Goal: Information Seeking & Learning: Learn about a topic

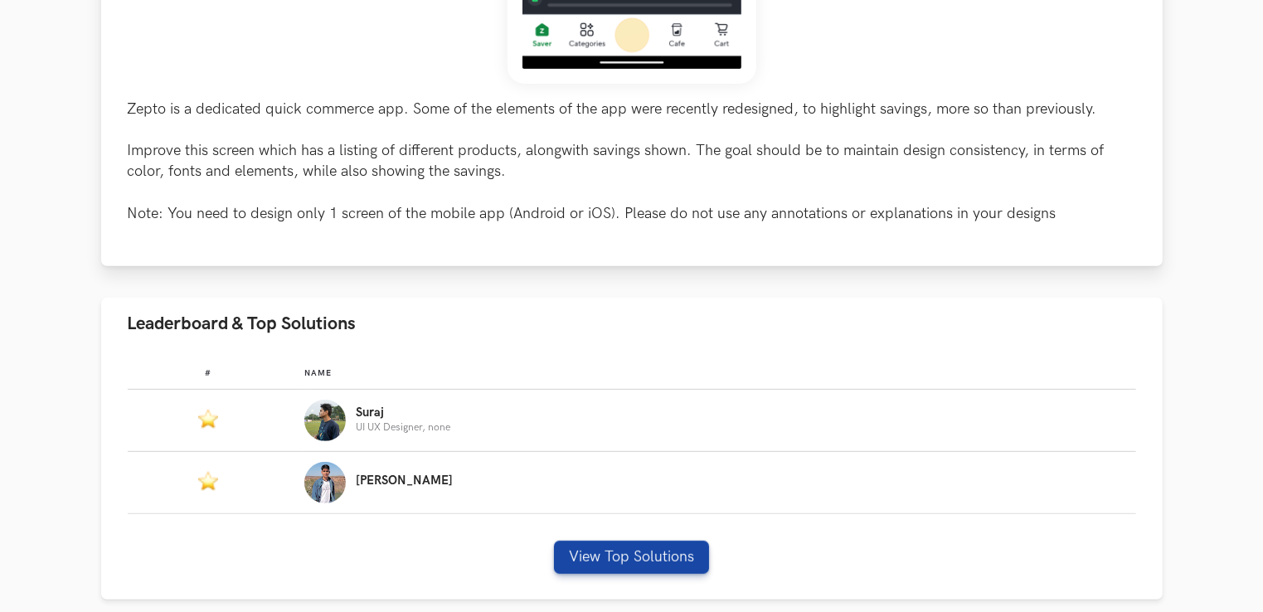
scroll to position [747, 0]
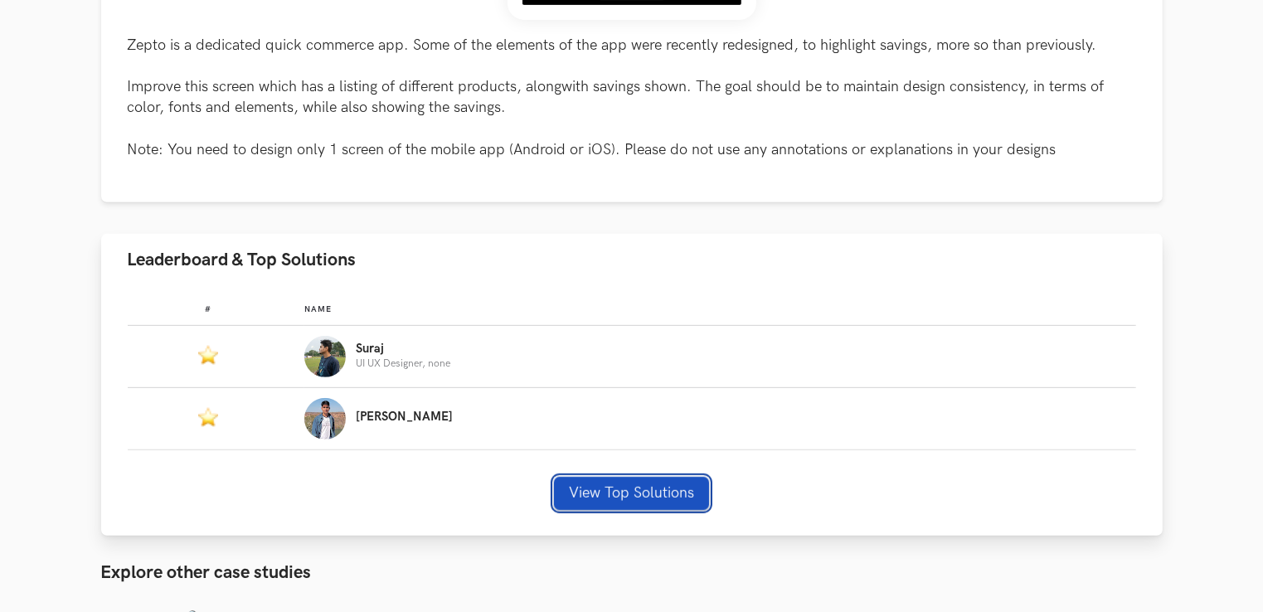
click at [643, 492] on button "View Top Solutions" at bounding box center [631, 493] width 155 height 33
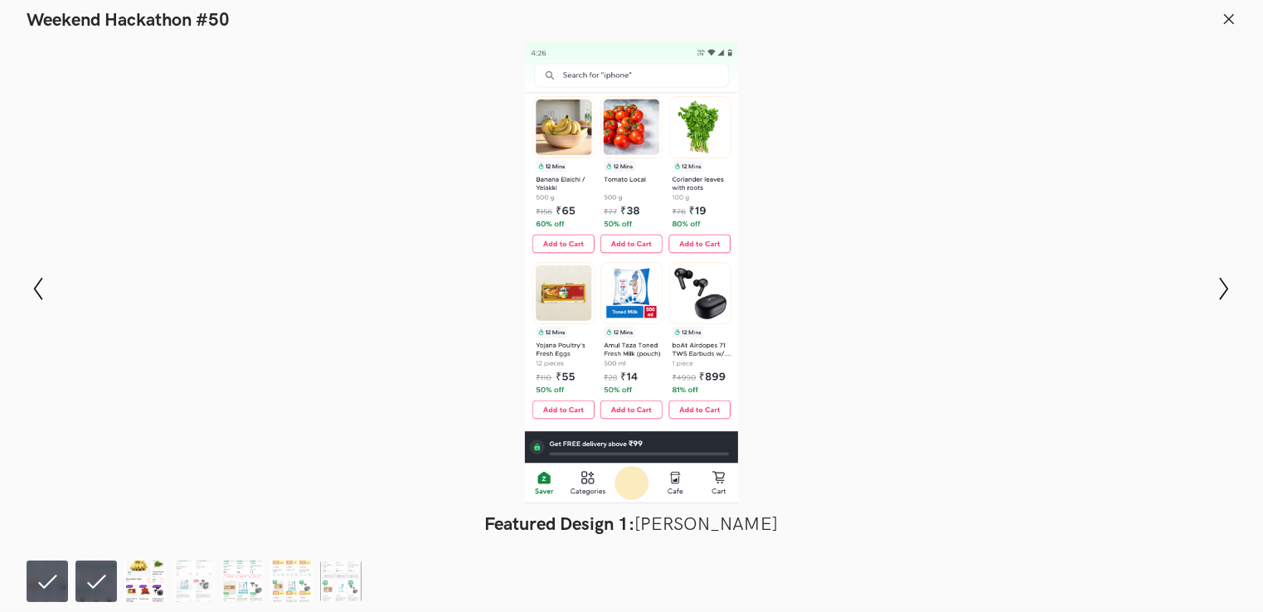
click at [146, 586] on img at bounding box center [144, 581] width 41 height 41
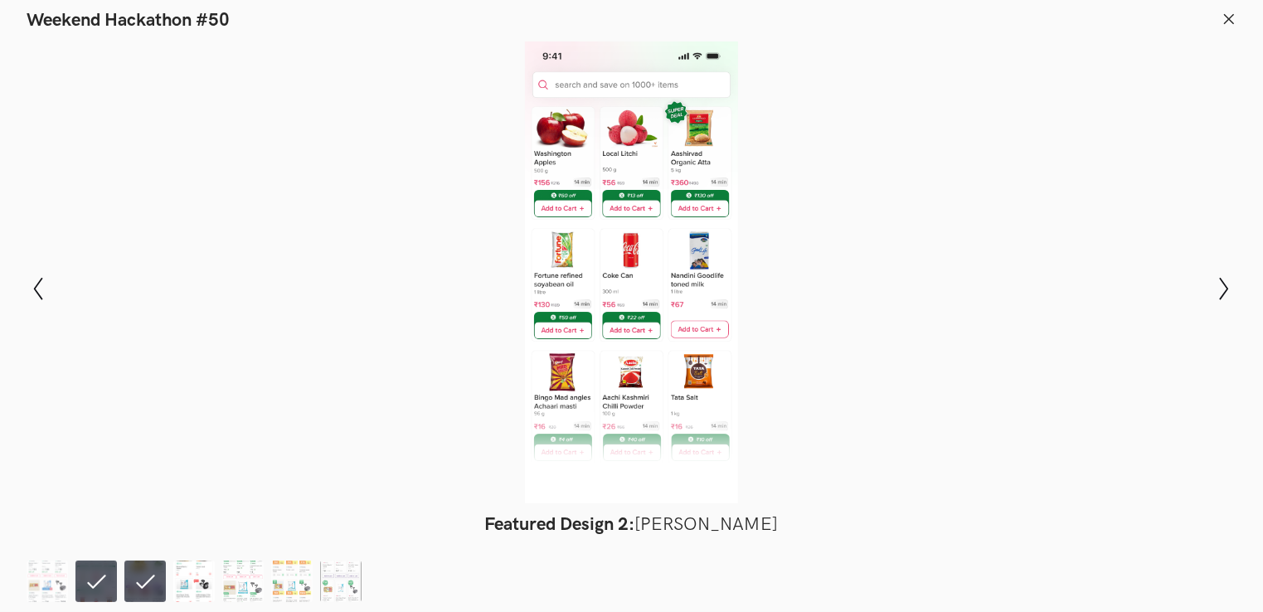
click at [189, 587] on img at bounding box center [193, 581] width 41 height 41
click at [149, 579] on li at bounding box center [144, 581] width 41 height 41
click at [197, 591] on li at bounding box center [193, 581] width 41 height 41
click at [229, 582] on img at bounding box center [242, 581] width 41 height 41
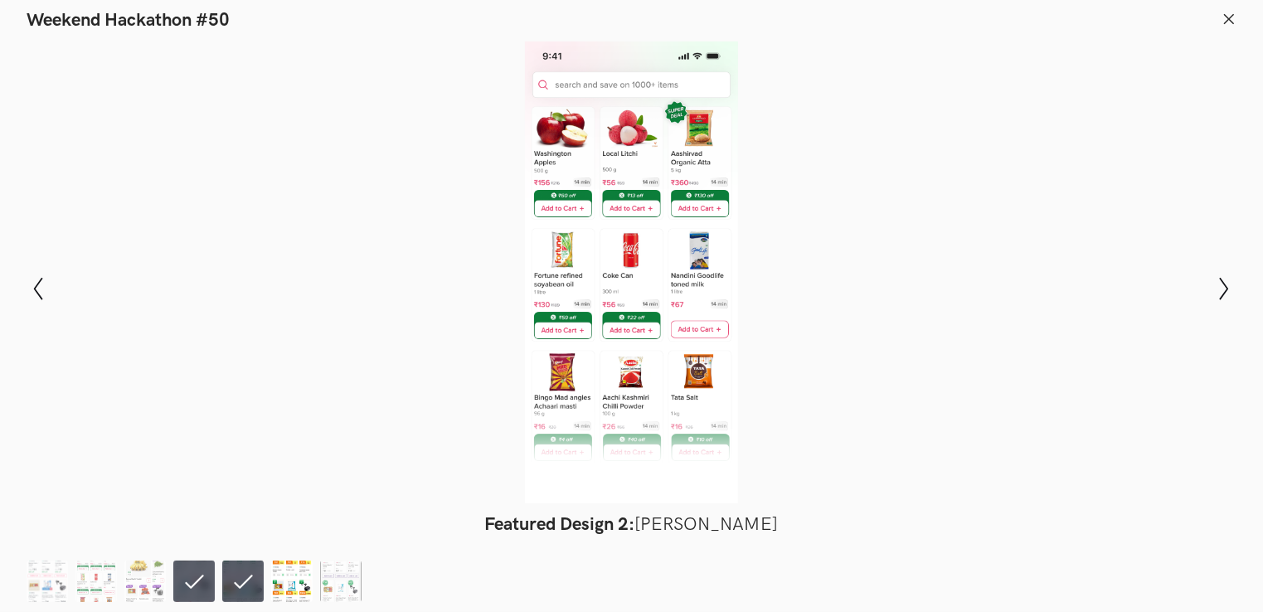
click at [282, 579] on img at bounding box center [291, 581] width 41 height 41
click at [337, 581] on img at bounding box center [340, 581] width 41 height 41
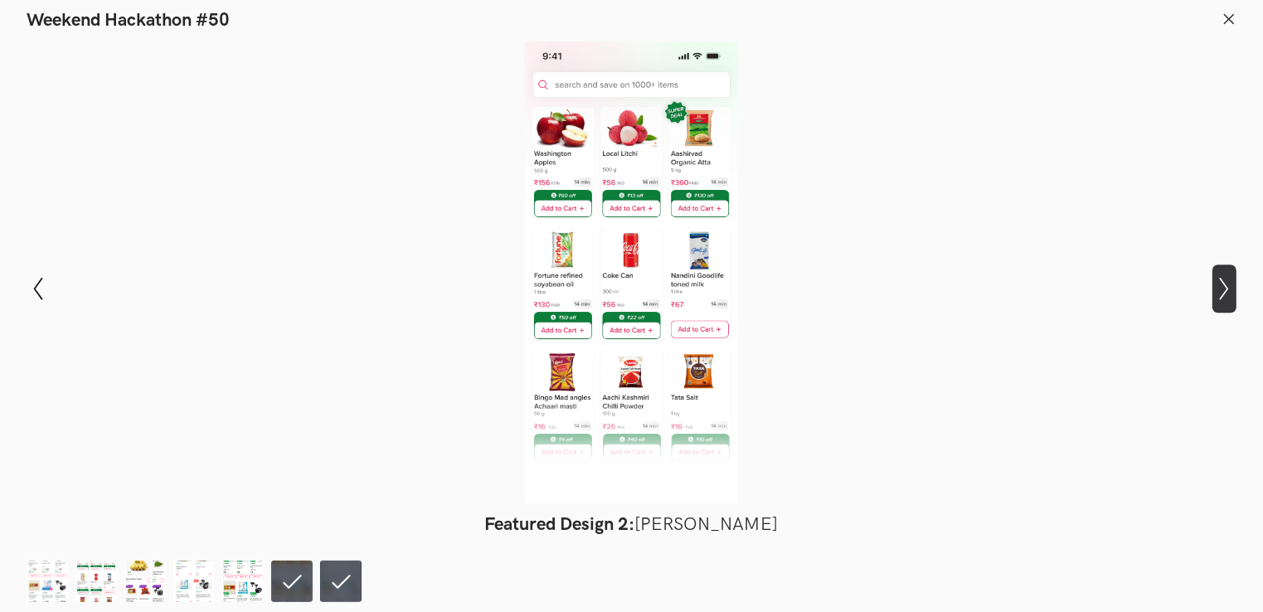
click at [1221, 289] on icon "Show next slide" at bounding box center [1225, 289] width 24 height 24
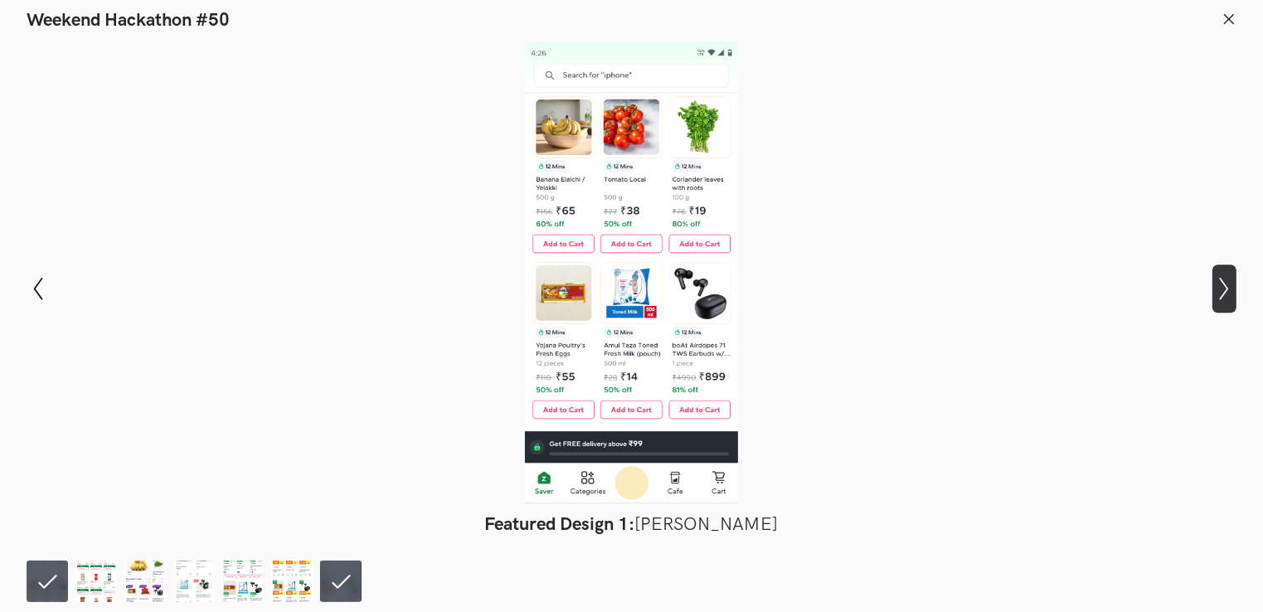
click at [1224, 285] on icon "Show next slide" at bounding box center [1225, 289] width 24 height 24
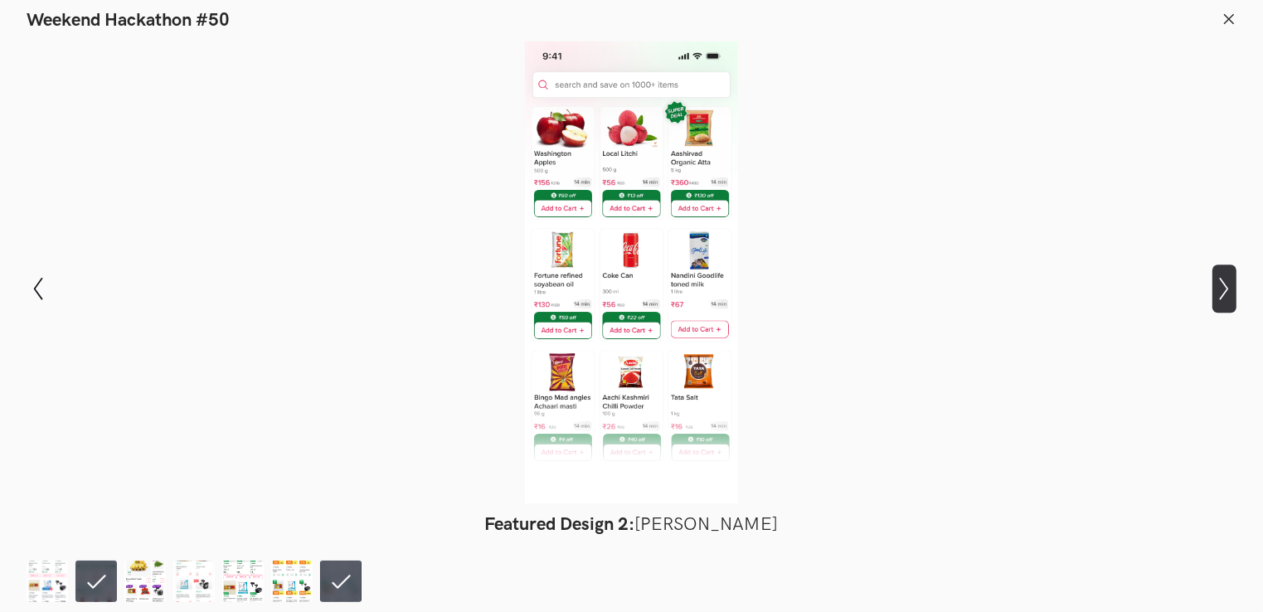
click at [1224, 285] on icon "Show next slide" at bounding box center [1225, 289] width 24 height 24
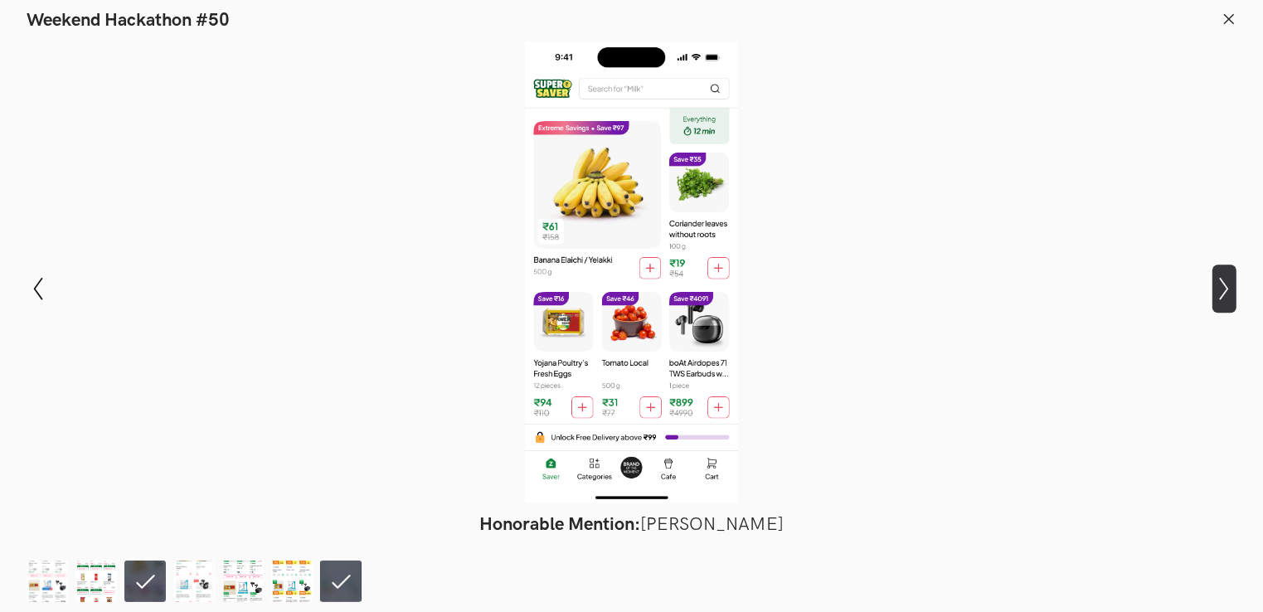
click at [1221, 285] on icon "Show next slide" at bounding box center [1225, 289] width 24 height 24
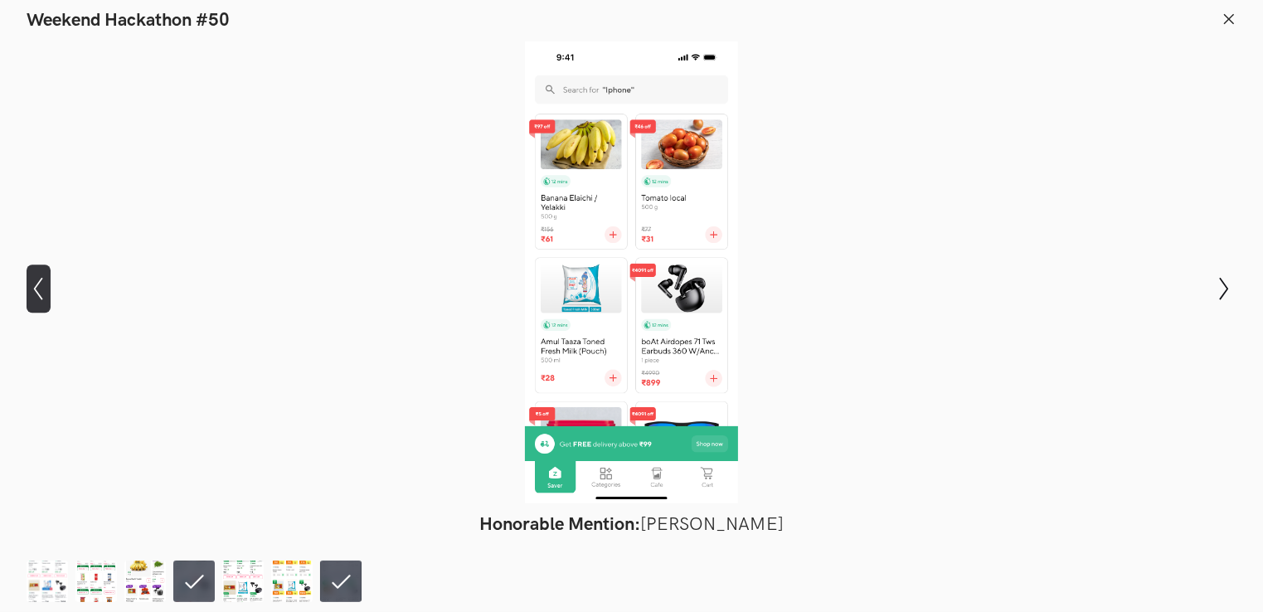
click at [33, 289] on icon "Show previous slide" at bounding box center [39, 289] width 24 height 24
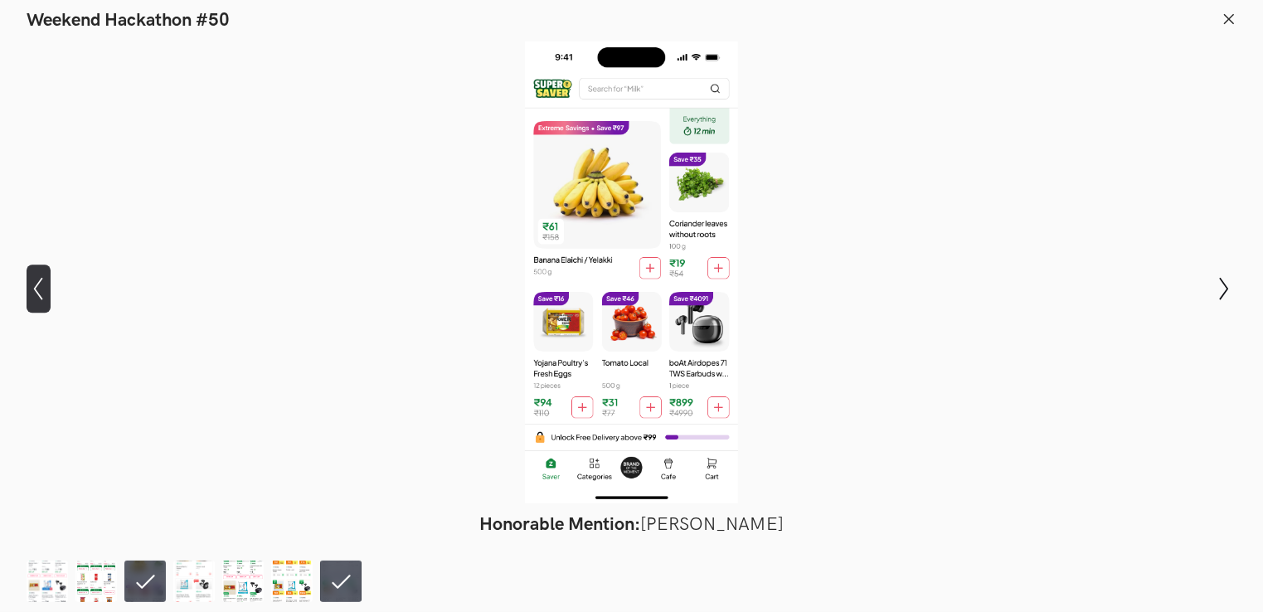
click at [33, 289] on icon "Show previous slide" at bounding box center [39, 289] width 24 height 24
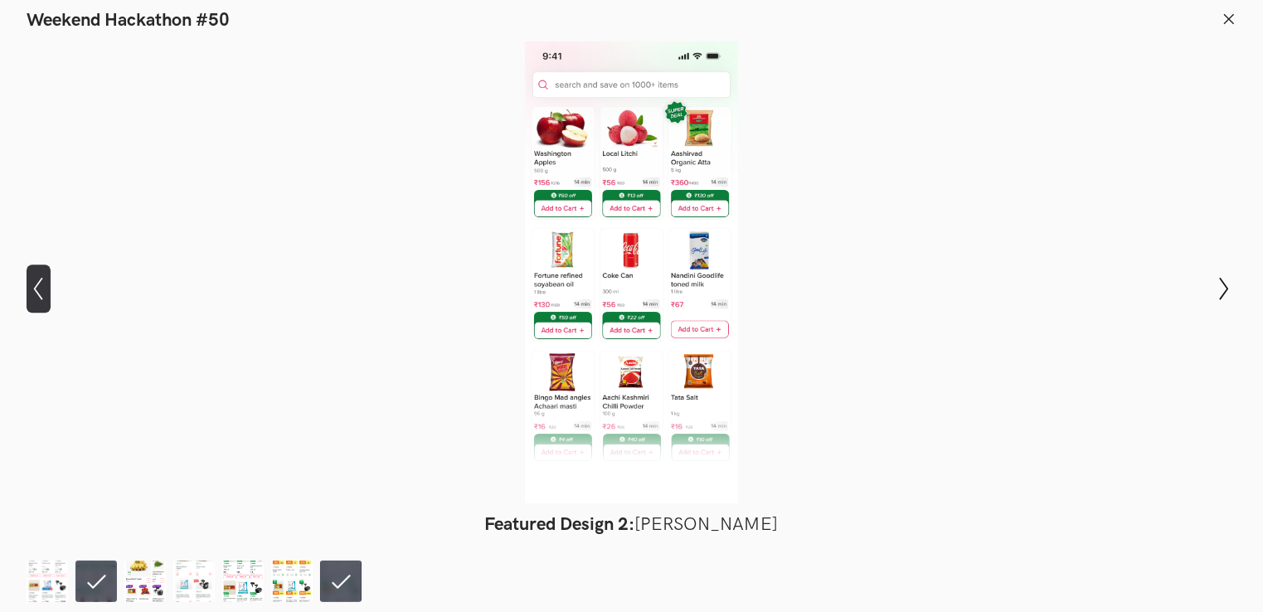
click at [35, 287] on icon "Show previous slide" at bounding box center [39, 289] width 24 height 24
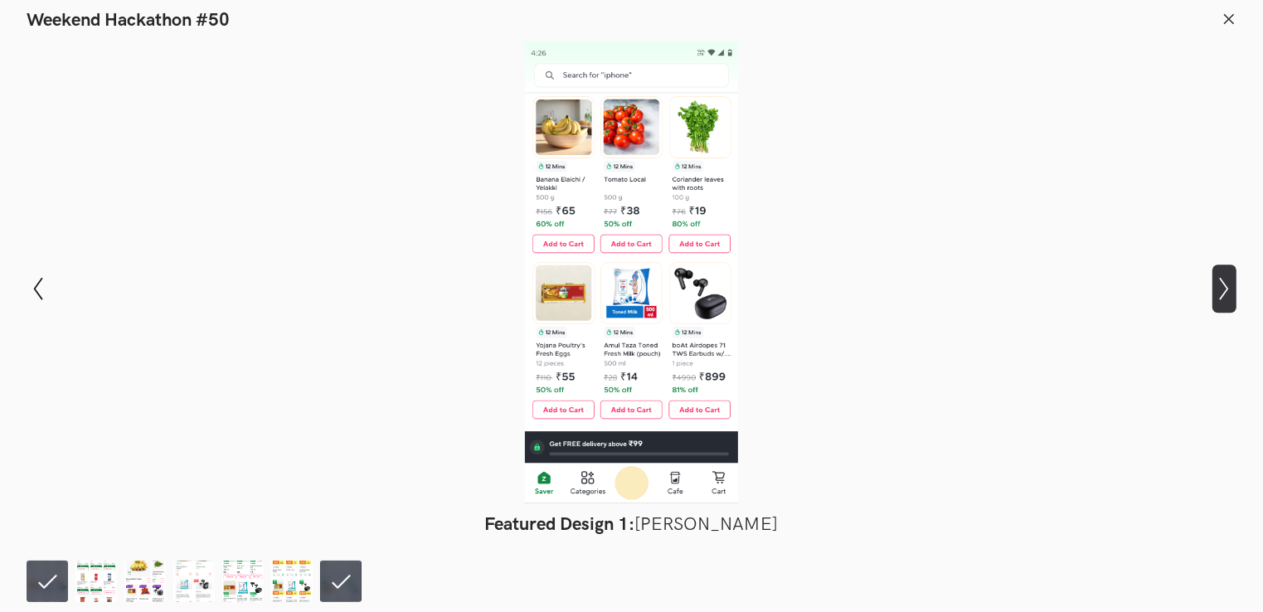
click at [1223, 280] on icon "Show next slide" at bounding box center [1225, 289] width 24 height 24
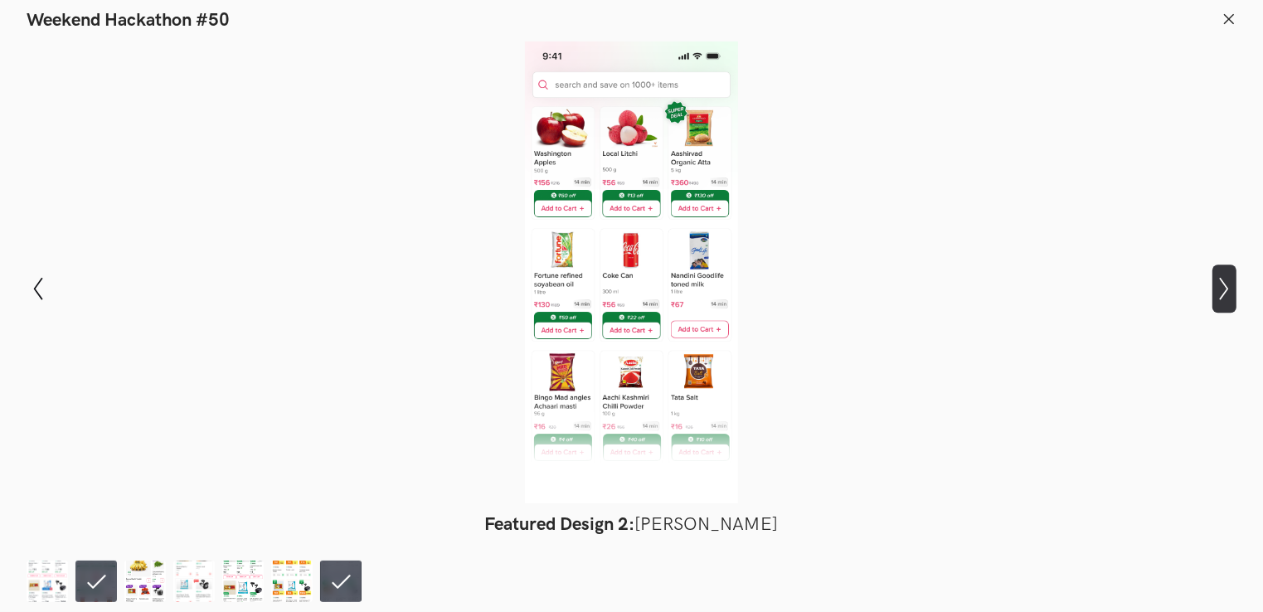
click at [1223, 280] on icon "Show next slide" at bounding box center [1225, 289] width 24 height 24
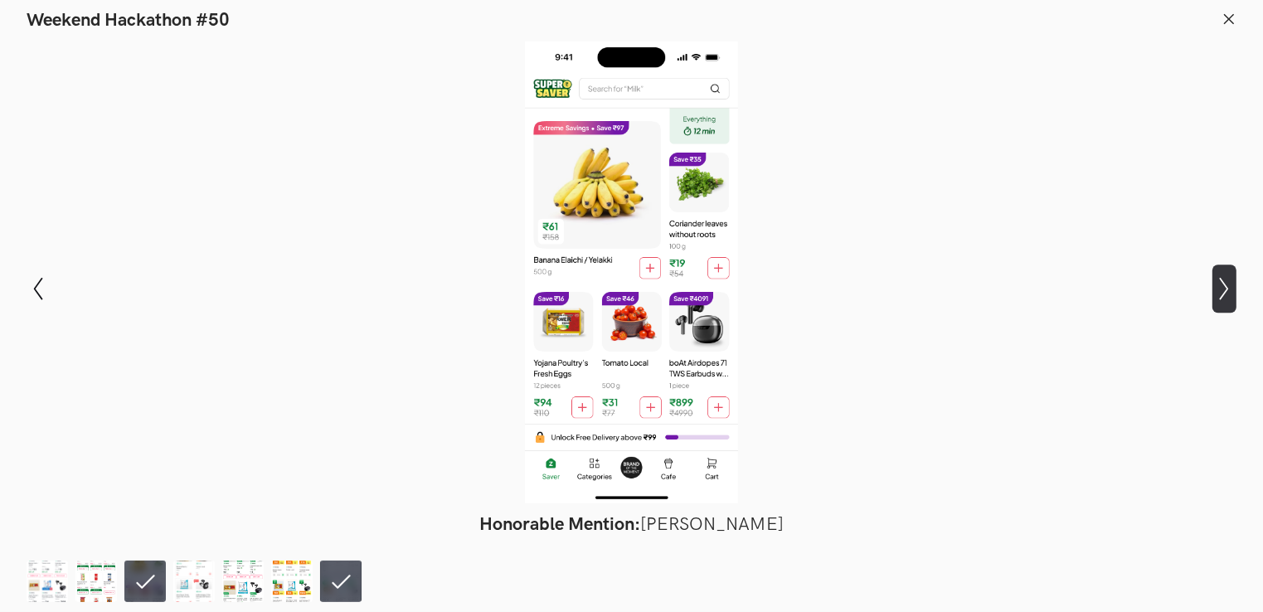
click at [1223, 280] on icon "Show next slide" at bounding box center [1225, 289] width 24 height 24
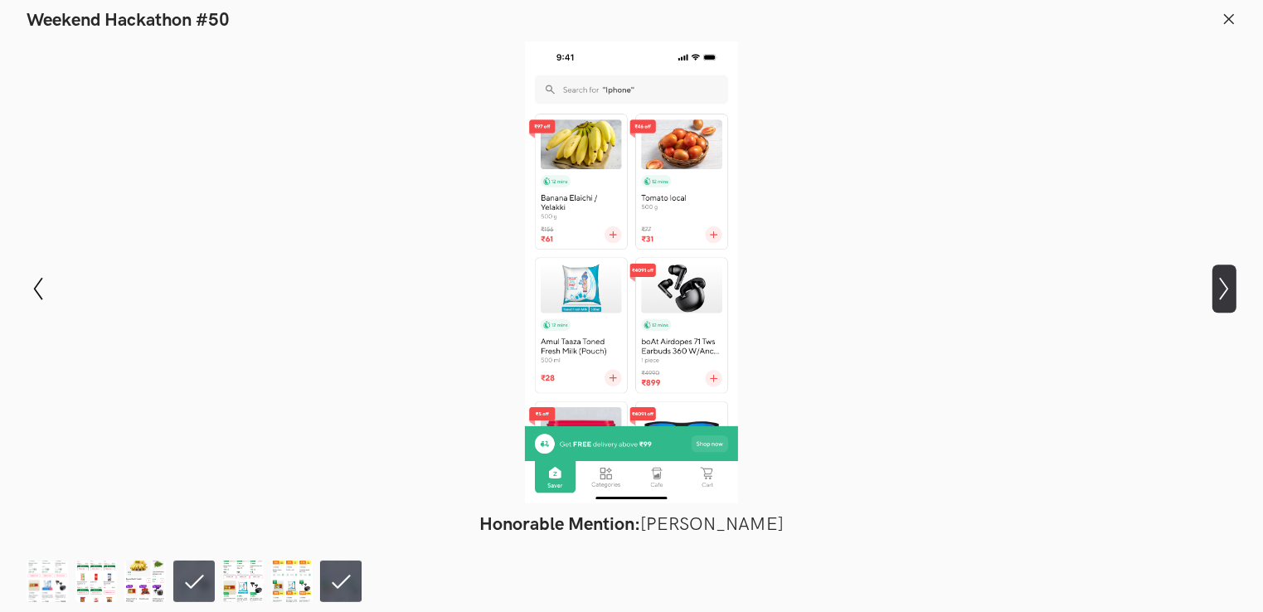
click at [1223, 280] on icon "Show next slide" at bounding box center [1225, 289] width 24 height 24
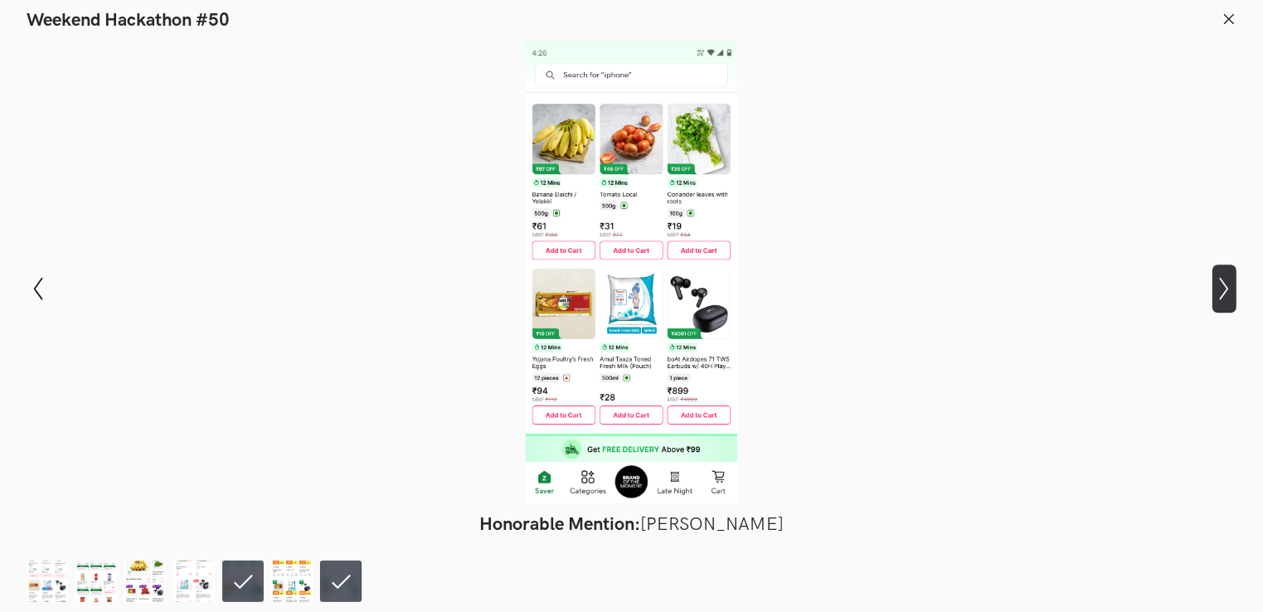
click at [1223, 280] on icon "Show next slide" at bounding box center [1225, 289] width 24 height 24
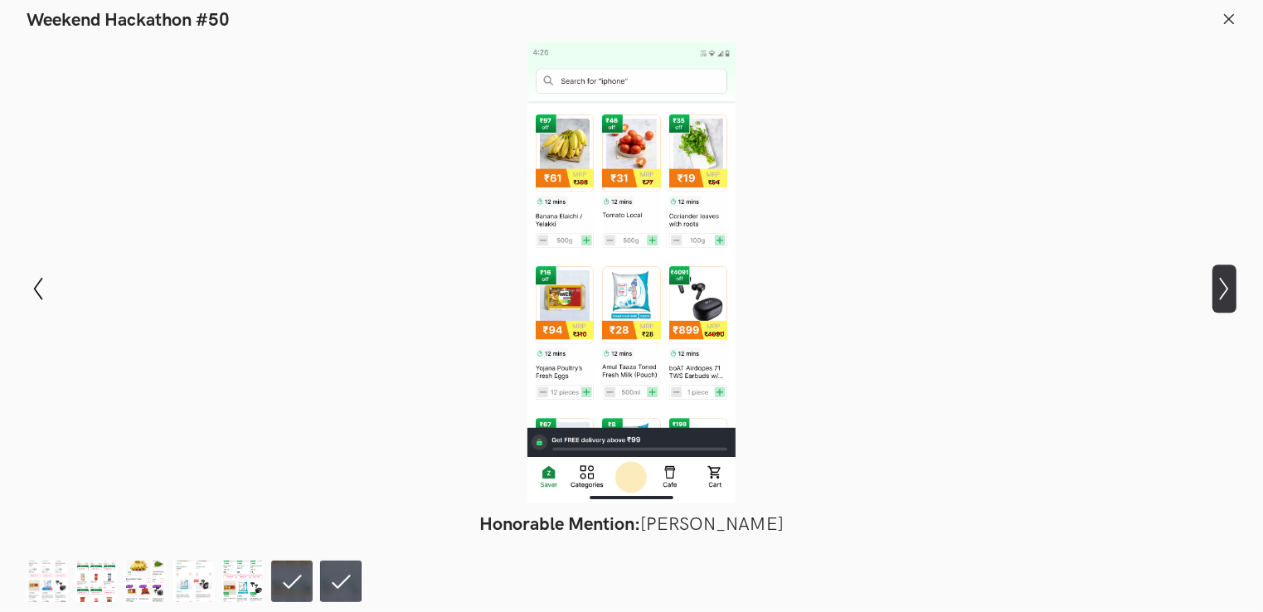
click at [1223, 280] on icon "Show next slide" at bounding box center [1225, 289] width 24 height 24
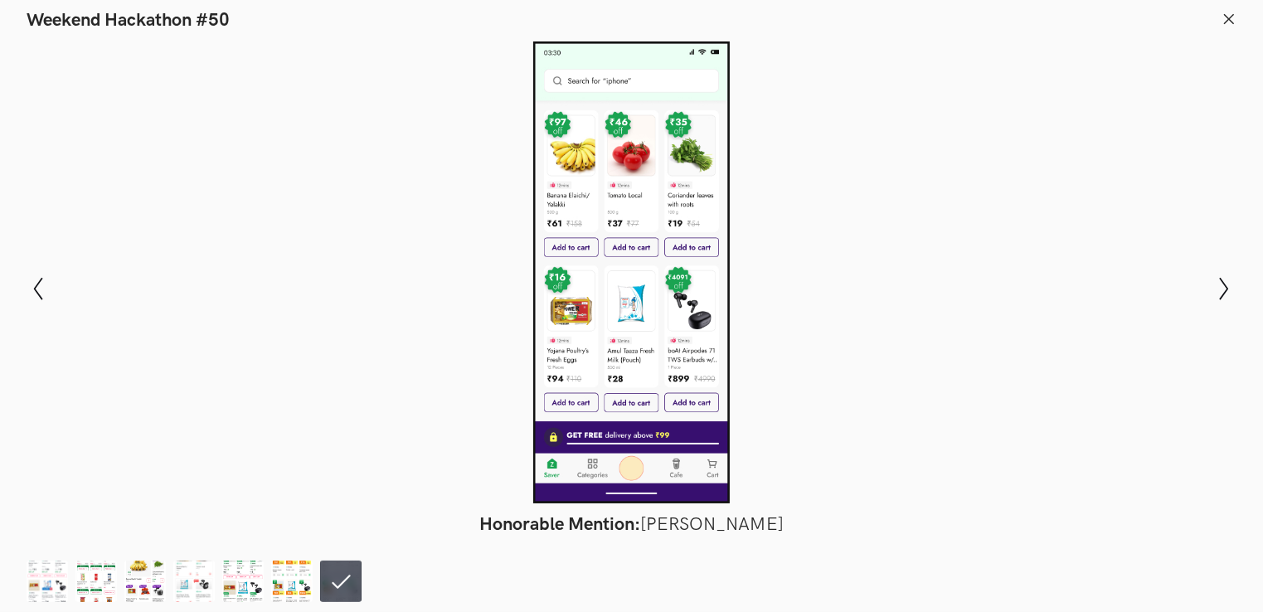
click at [1019, 232] on div at bounding box center [632, 272] width 1142 height 462
click at [38, 280] on icon "Show previous slide" at bounding box center [39, 289] width 24 height 24
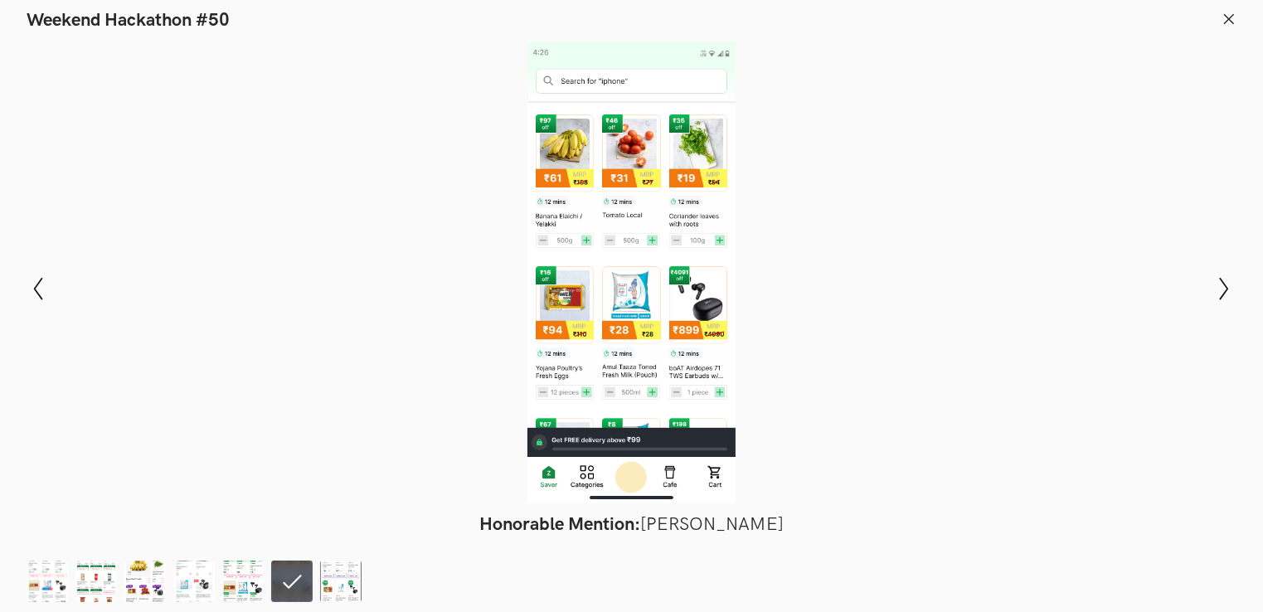
click at [421, 65] on div at bounding box center [632, 272] width 1142 height 462
click at [1238, 18] on header "Weekend Hackathon #50" at bounding box center [631, 16] width 1263 height 32
click at [1231, 18] on icon at bounding box center [1229, 19] width 15 height 15
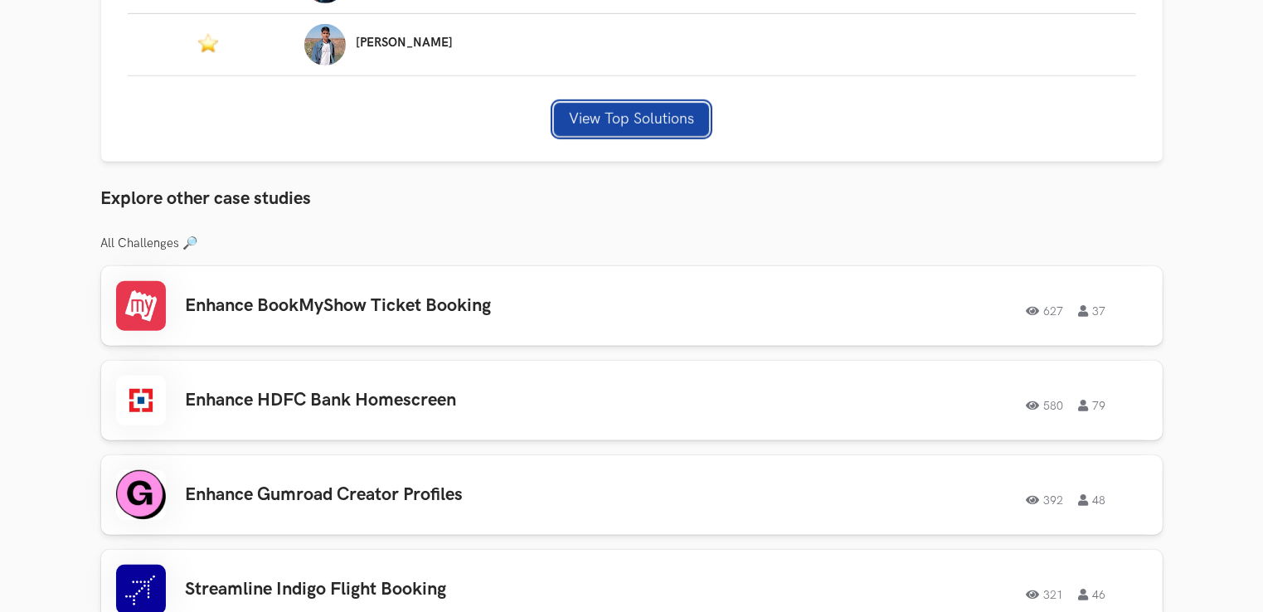
scroll to position [1161, 0]
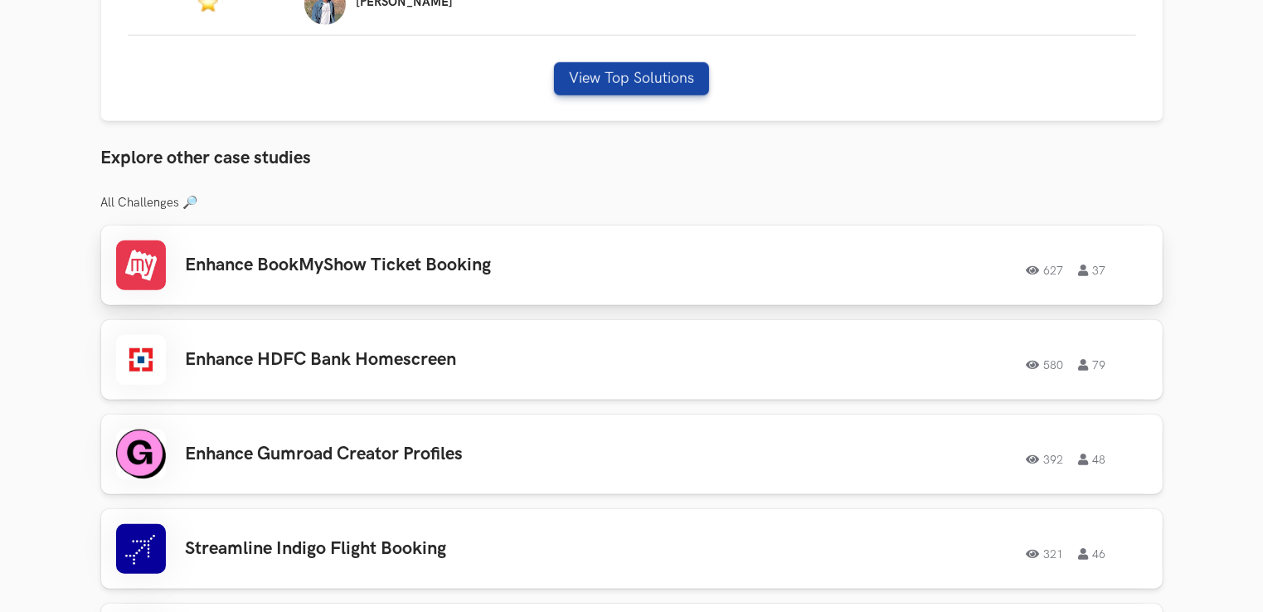
click at [551, 265] on h3 "Enhance BookMyShow Ticket Booking" at bounding box center [421, 266] width 471 height 22
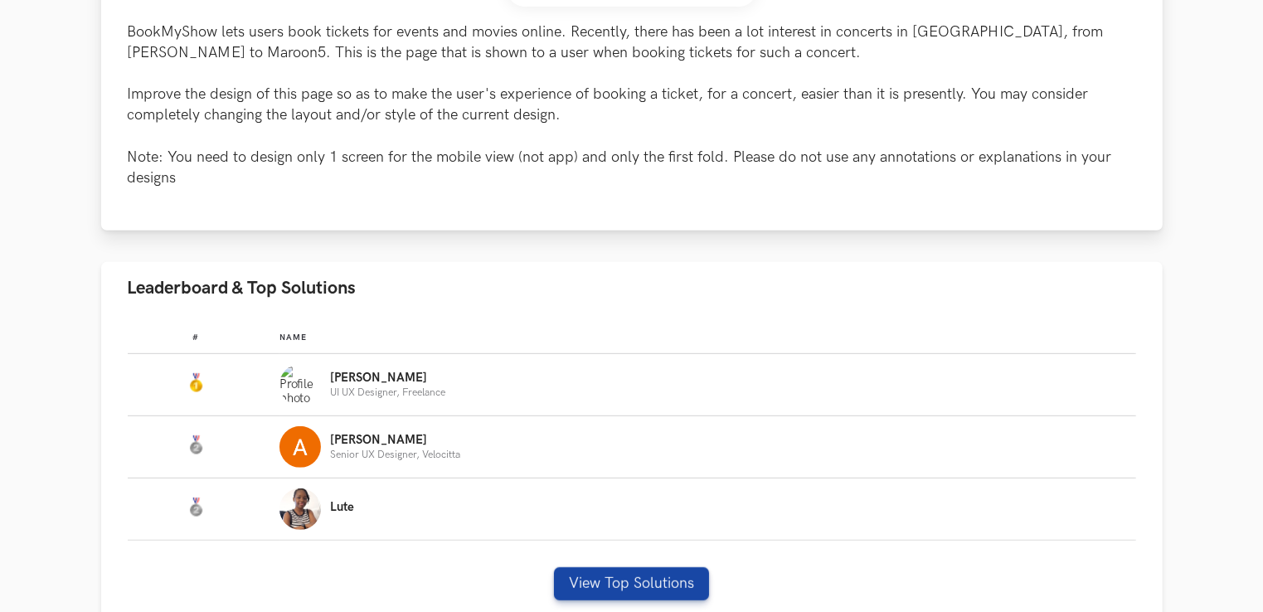
scroll to position [829, 0]
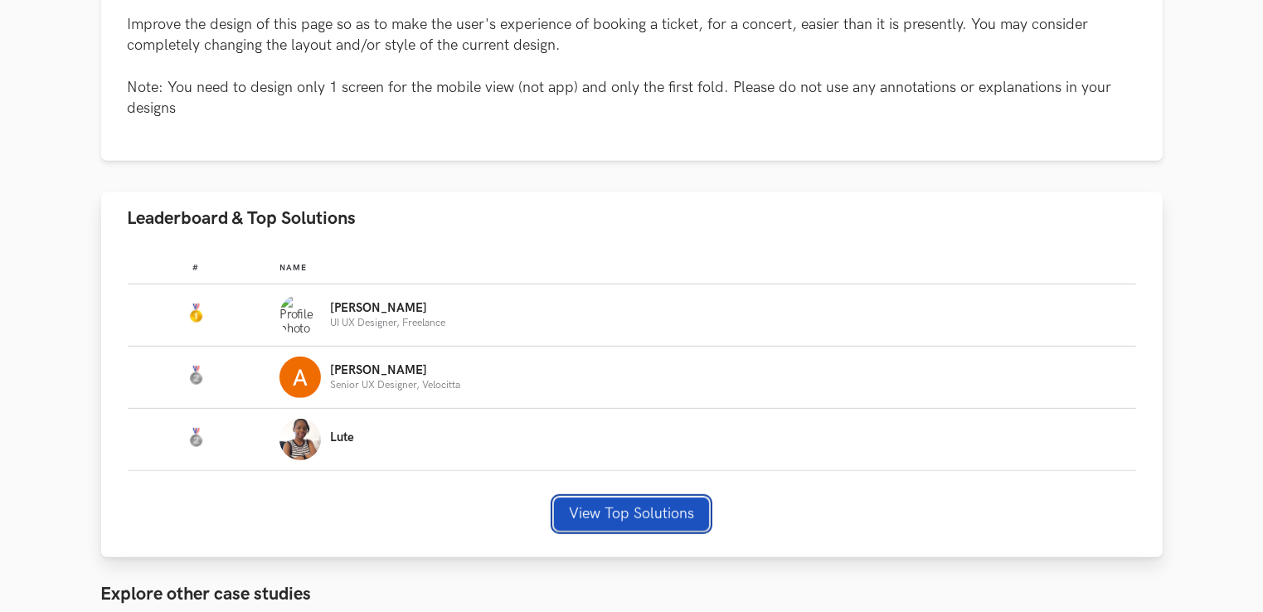
click at [638, 514] on button "View Top Solutions" at bounding box center [631, 514] width 155 height 33
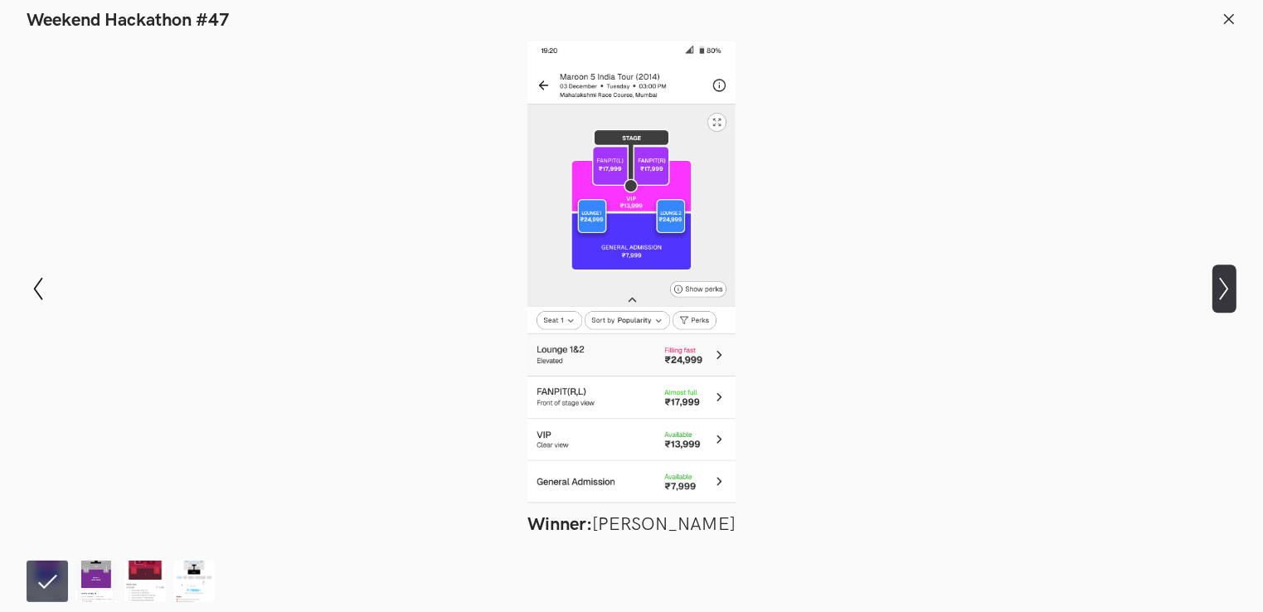
click at [1228, 286] on icon "Show next slide" at bounding box center [1225, 289] width 24 height 24
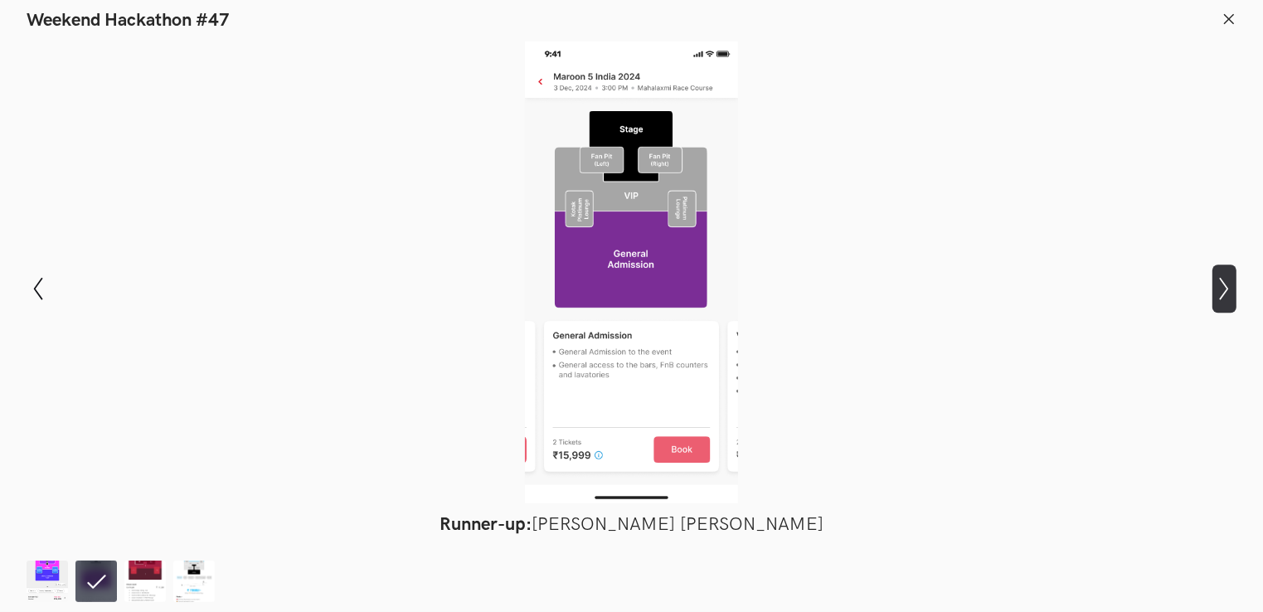
click at [1221, 277] on button "Show next slide" at bounding box center [1225, 289] width 24 height 48
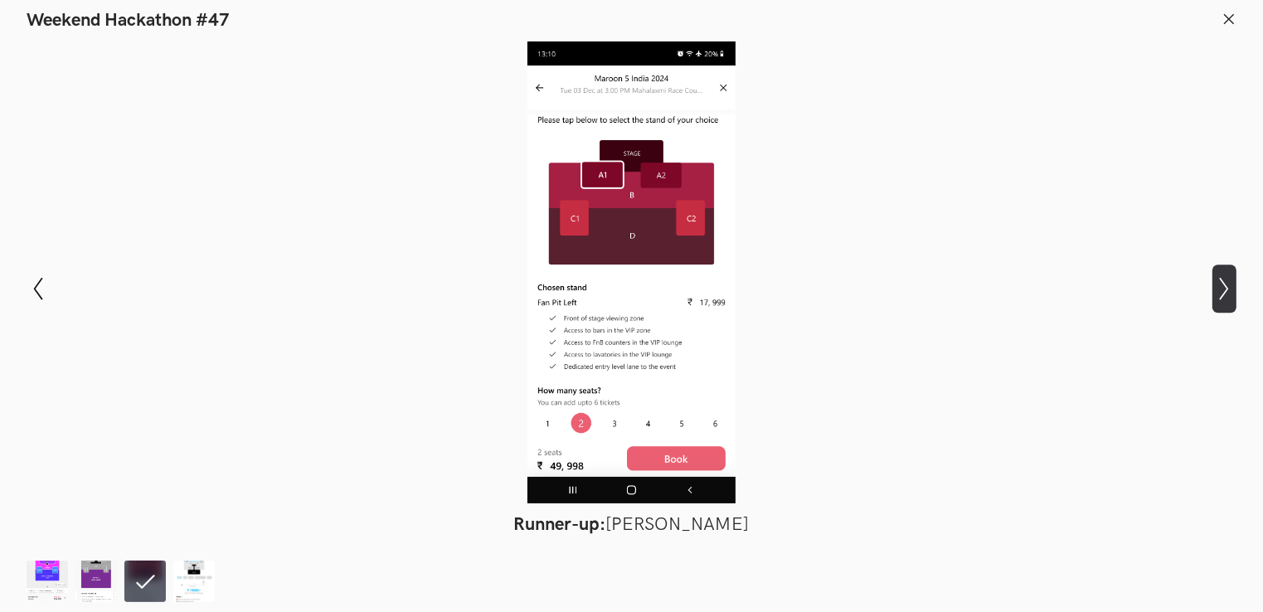
click at [1214, 270] on button "Show next slide" at bounding box center [1225, 289] width 24 height 48
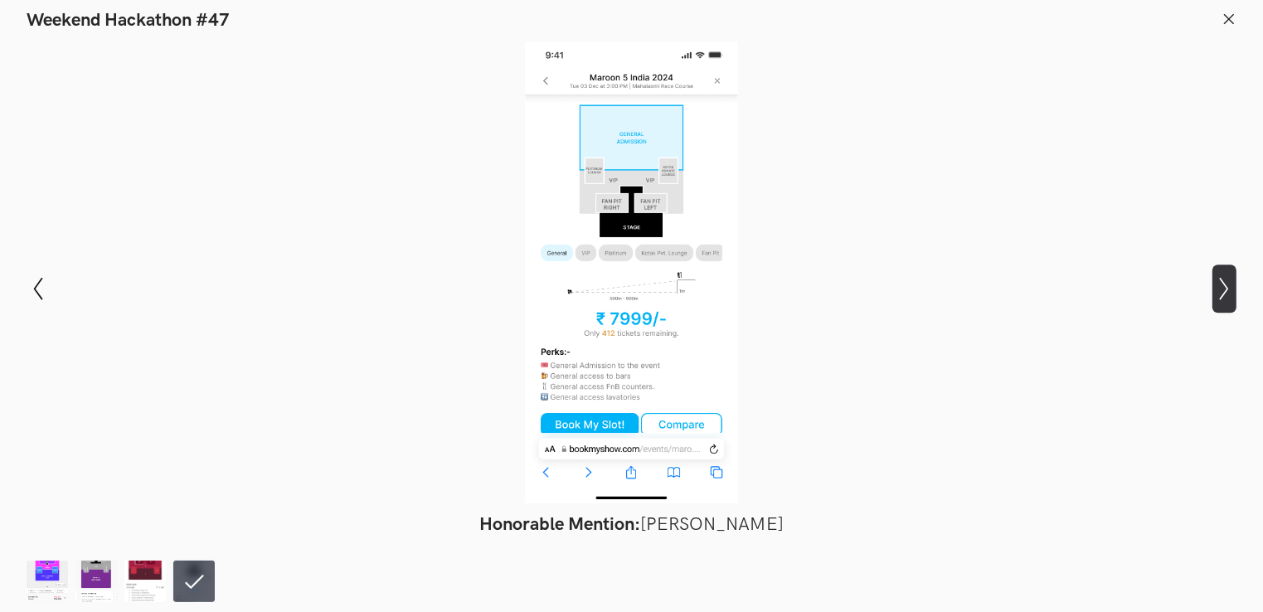
click at [1213, 270] on button "Show next slide" at bounding box center [1225, 289] width 24 height 48
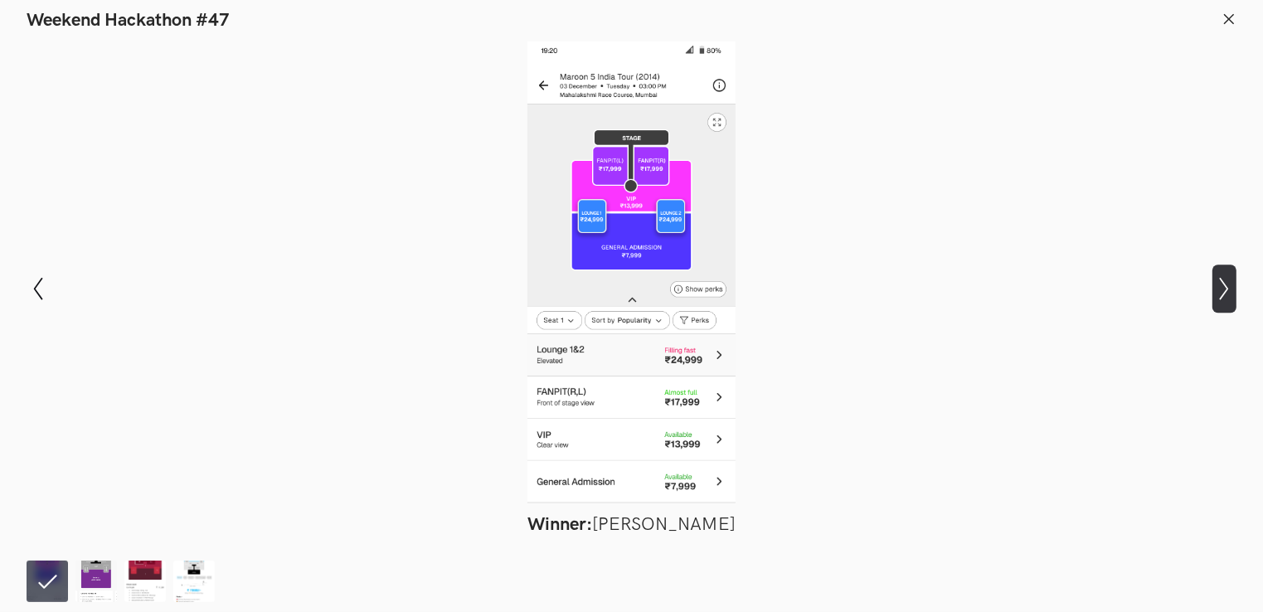
click at [1213, 270] on button "Show next slide" at bounding box center [1225, 289] width 24 height 48
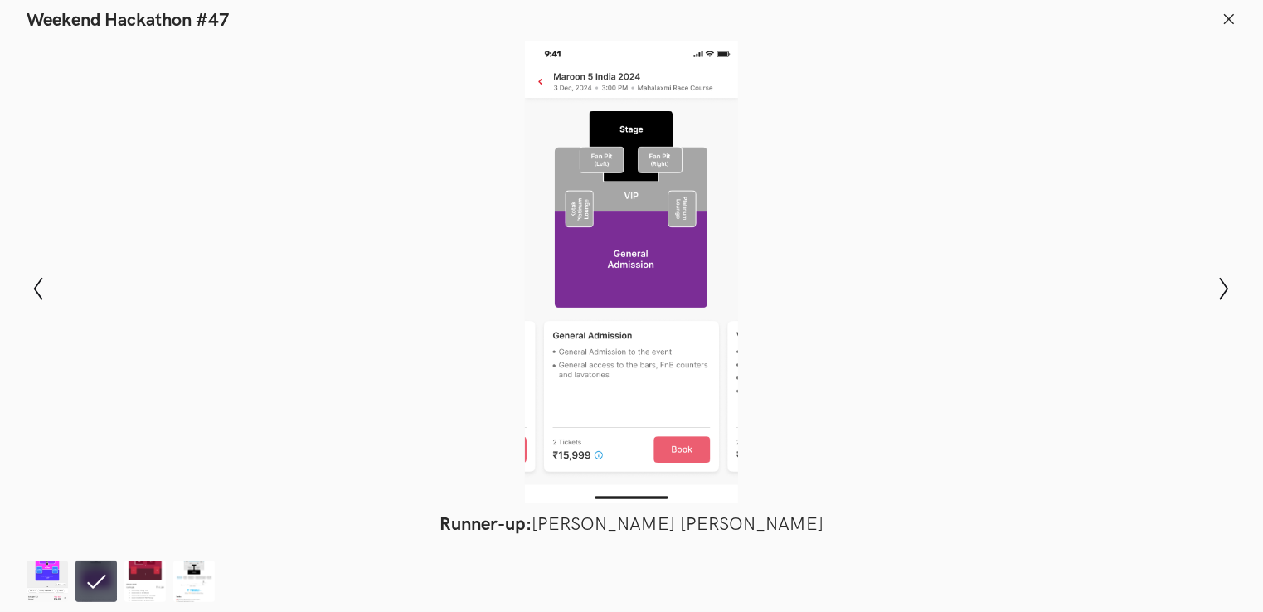
click at [1066, 213] on div at bounding box center [632, 272] width 1142 height 462
click at [1219, 12] on header "Weekend Hackathon #47" at bounding box center [631, 16] width 1263 height 32
click at [1234, 18] on icon at bounding box center [1229, 19] width 15 height 15
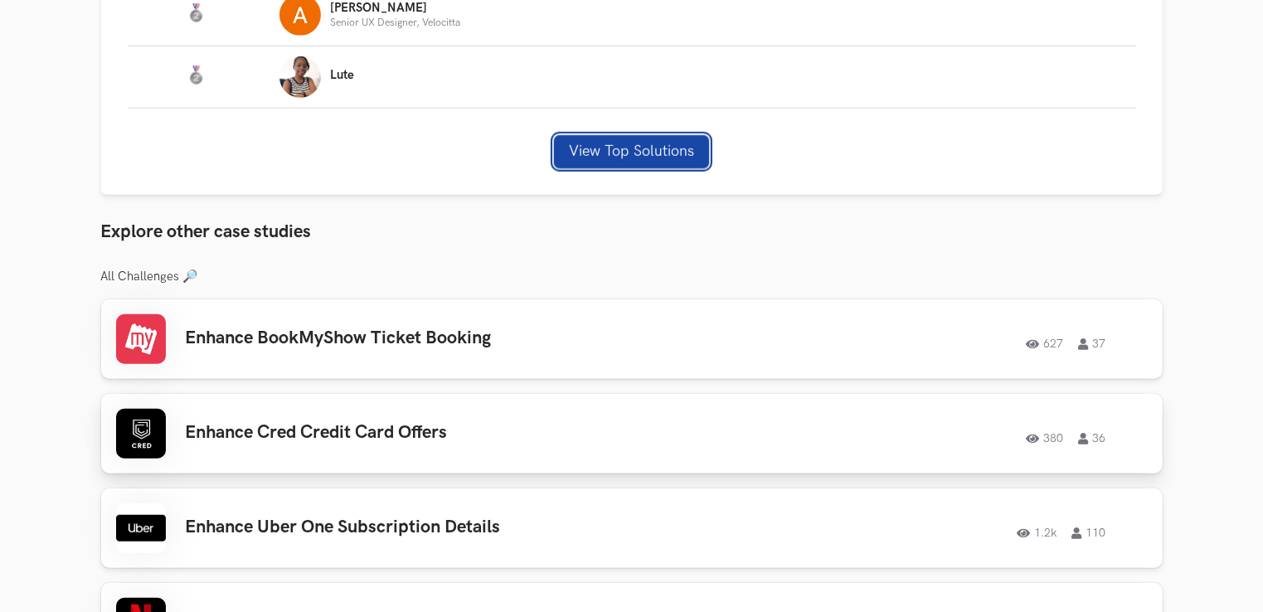
scroll to position [1244, 0]
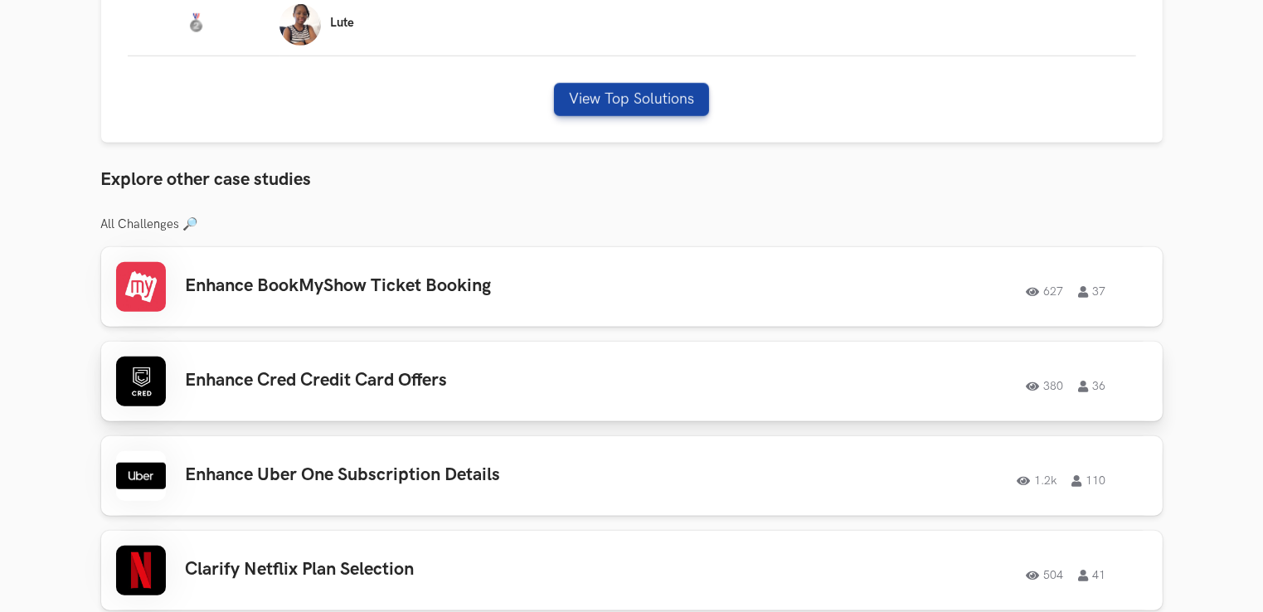
click at [468, 365] on div "Enhance Cred Credit Card Offers 380 36 380 36" at bounding box center [632, 382] width 1032 height 50
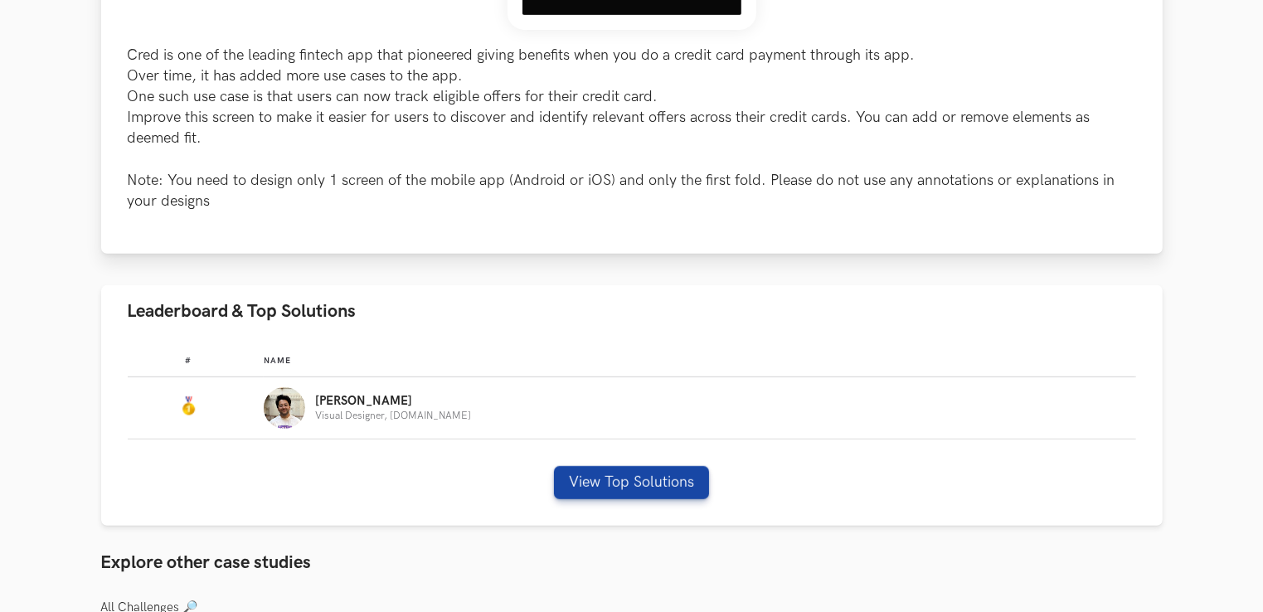
scroll to position [747, 0]
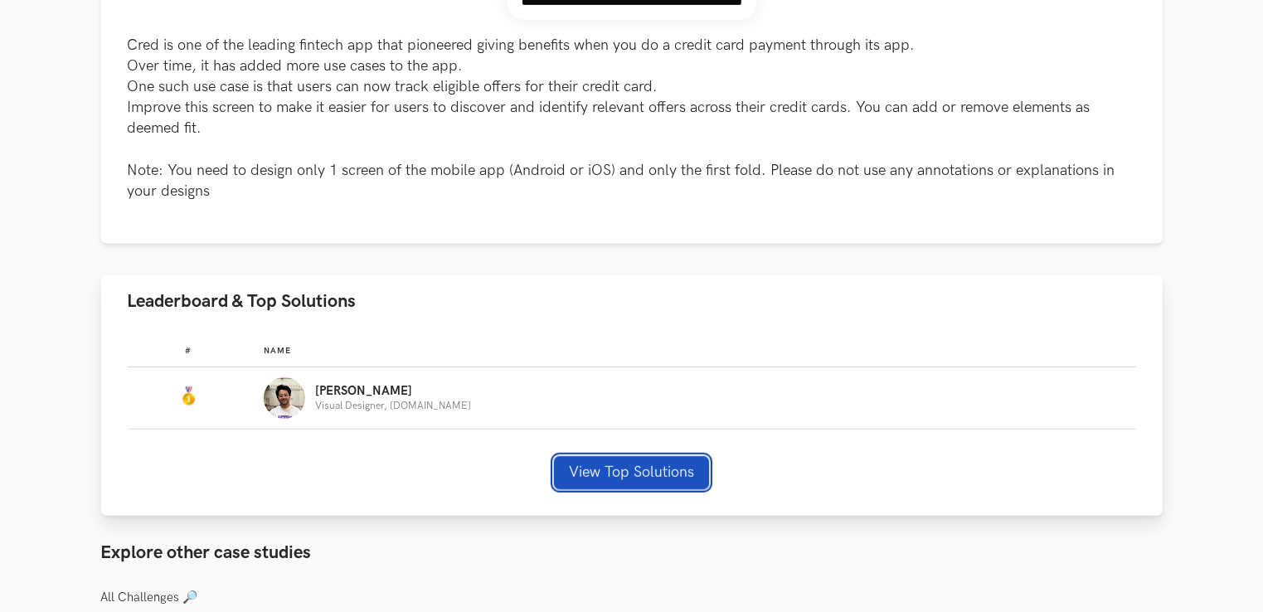
click at [667, 476] on button "View Top Solutions" at bounding box center [631, 472] width 155 height 33
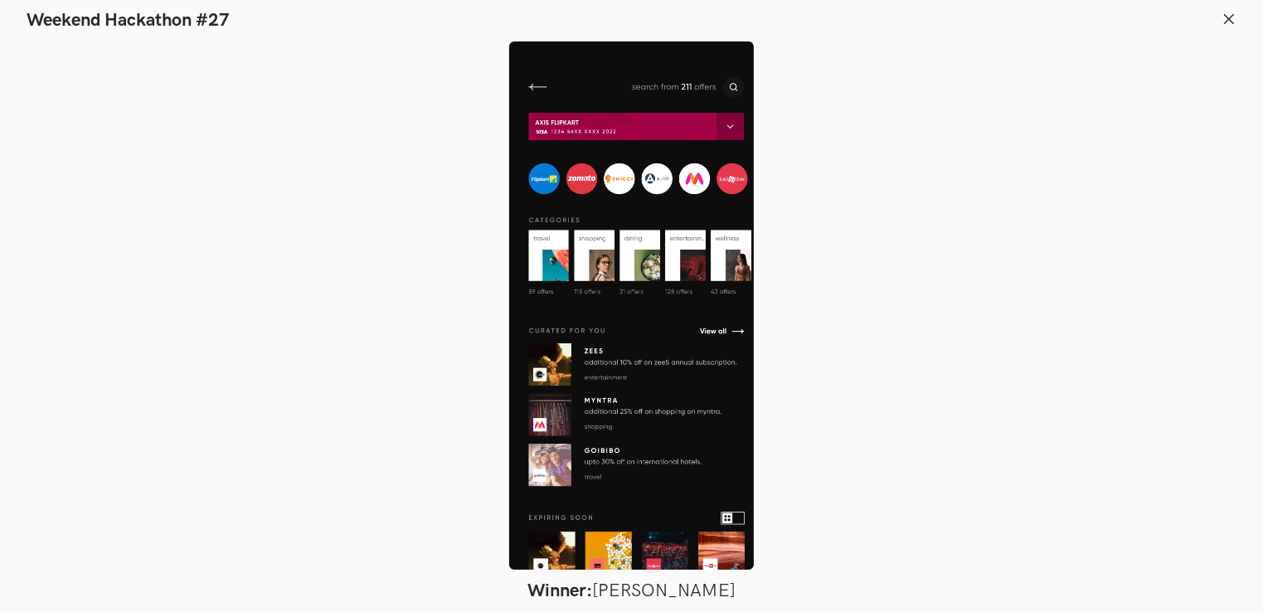
click at [1141, 254] on div at bounding box center [632, 305] width 1142 height 528
click at [1227, 16] on line at bounding box center [1229, 18] width 9 height 9
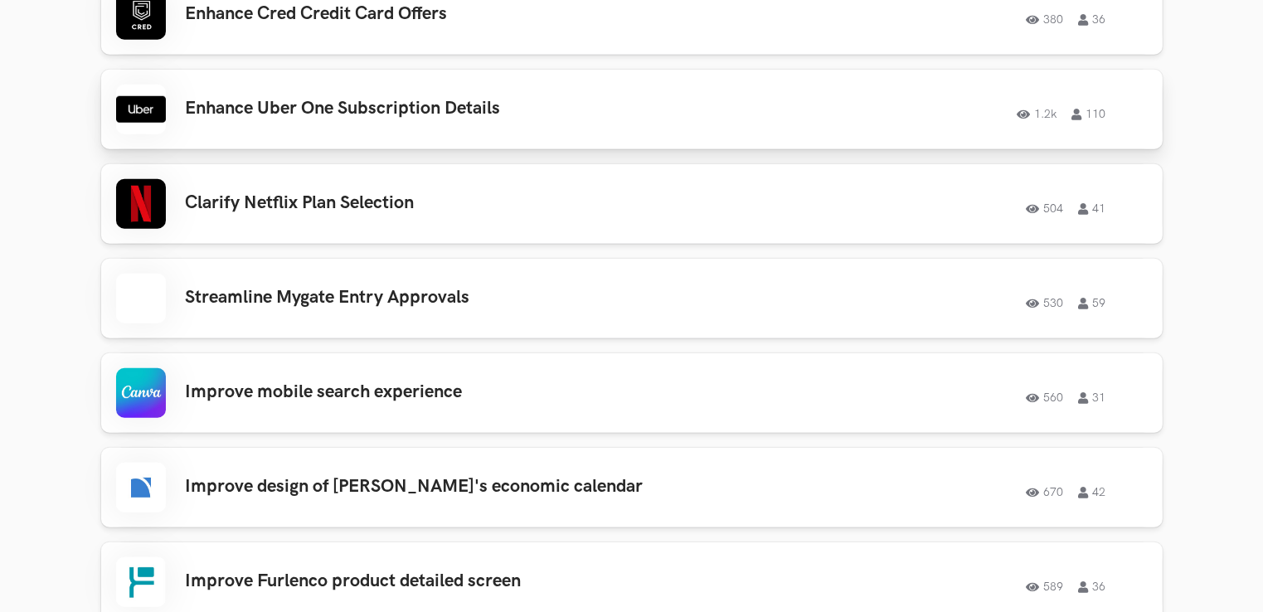
scroll to position [1493, 0]
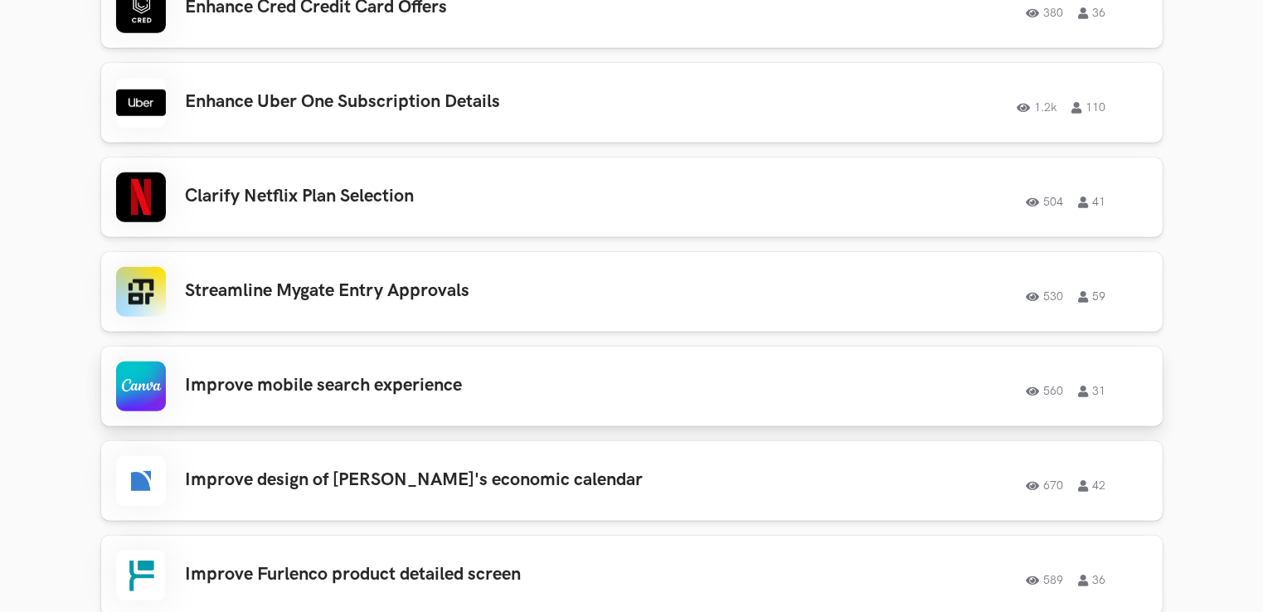
click at [438, 392] on h3 "Improve mobile search experience" at bounding box center [421, 386] width 471 height 22
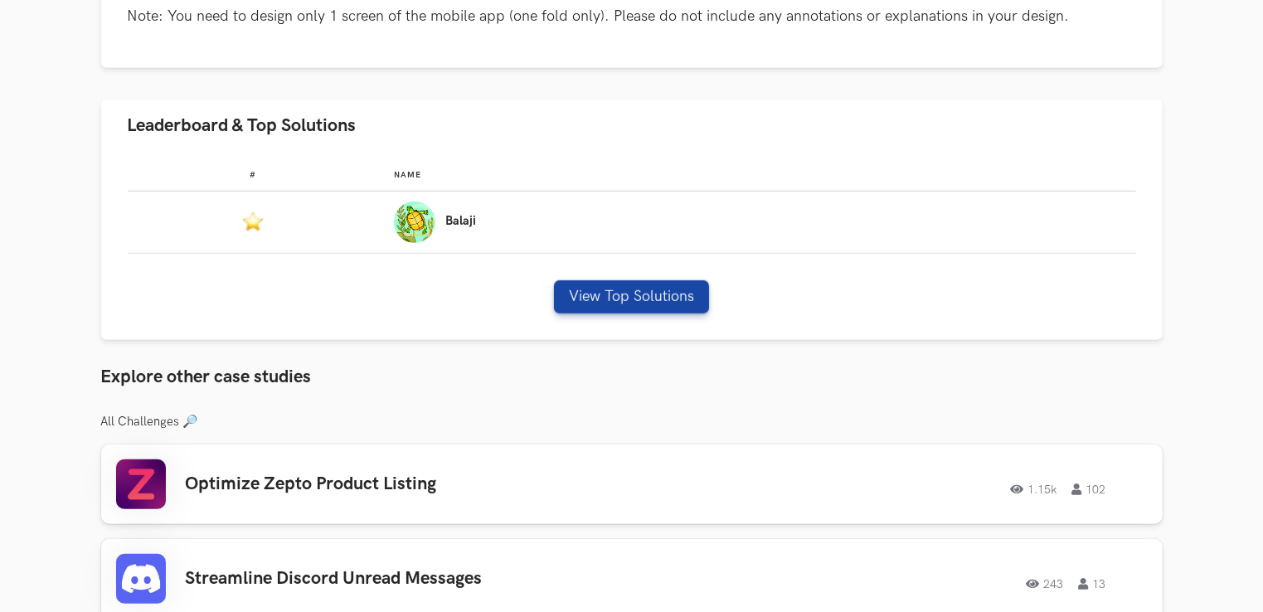
scroll to position [995, 0]
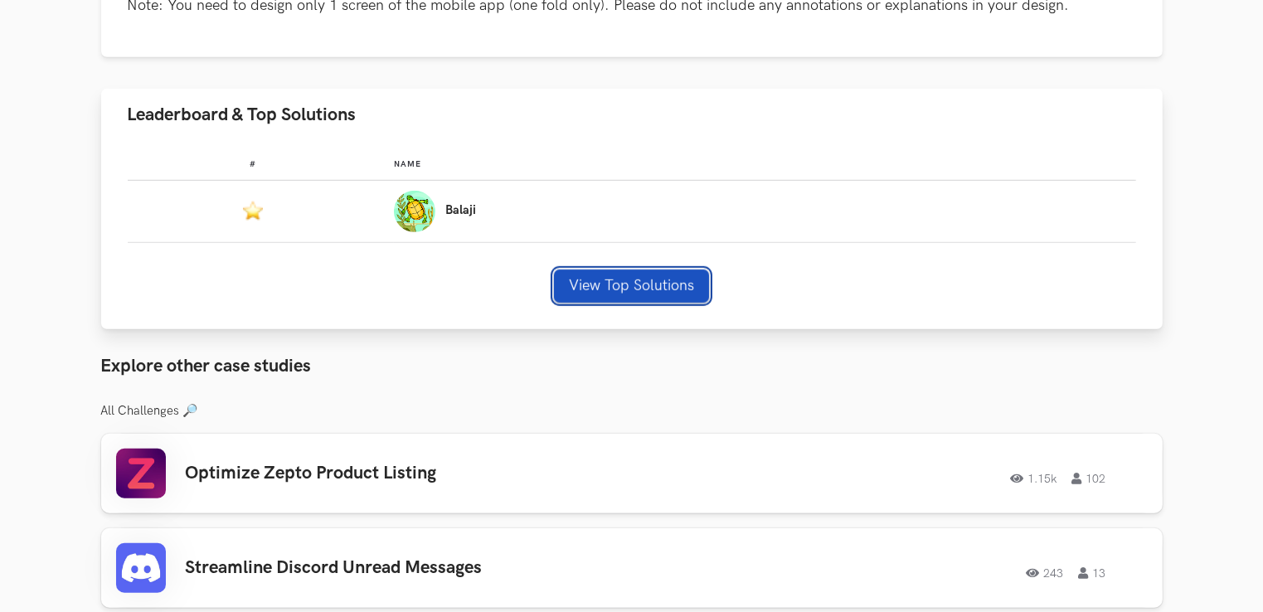
click at [625, 284] on button "View Top Solutions" at bounding box center [631, 286] width 155 height 33
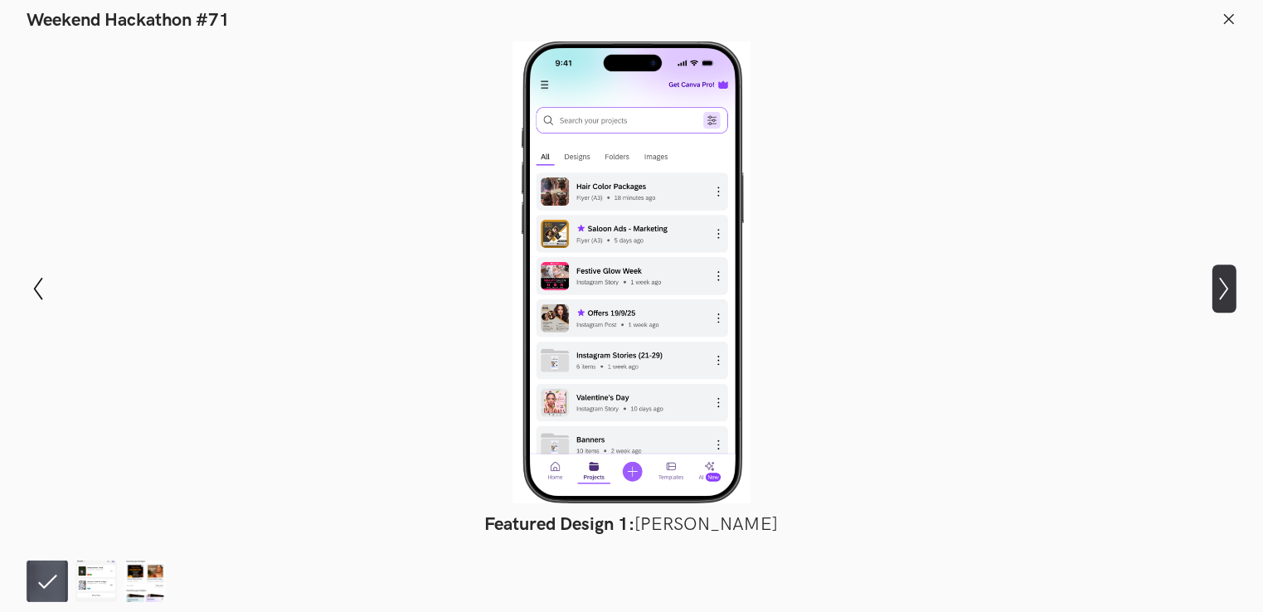
click at [1229, 285] on icon "Show next slide" at bounding box center [1225, 289] width 24 height 24
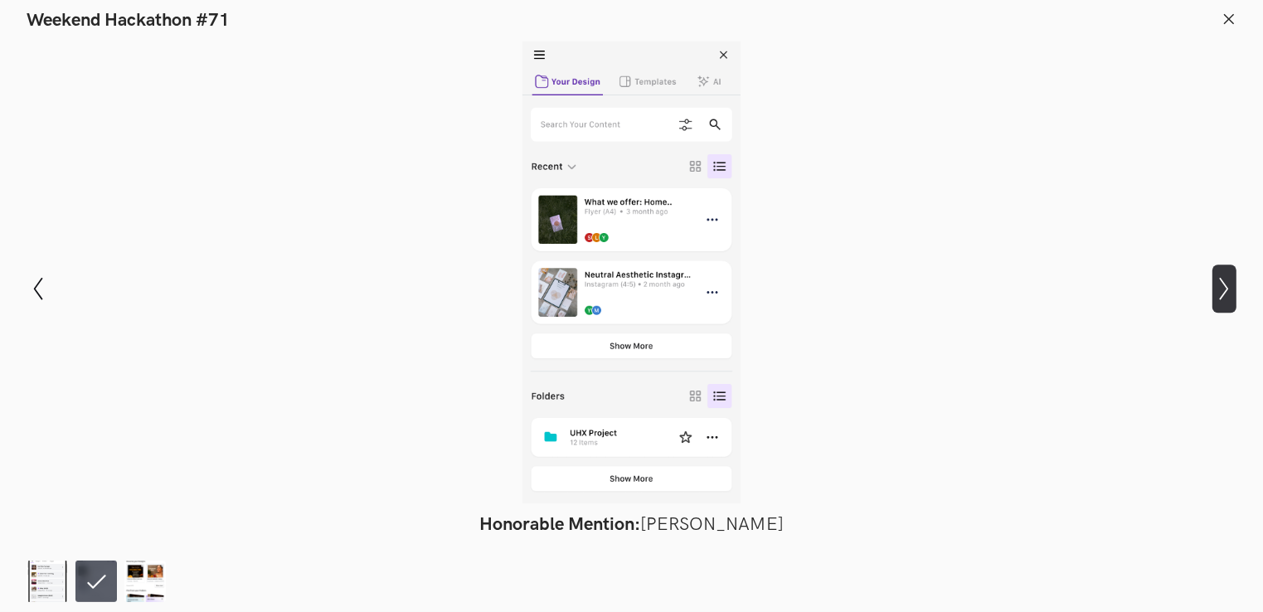
click at [1229, 285] on icon "Show next slide" at bounding box center [1225, 289] width 24 height 24
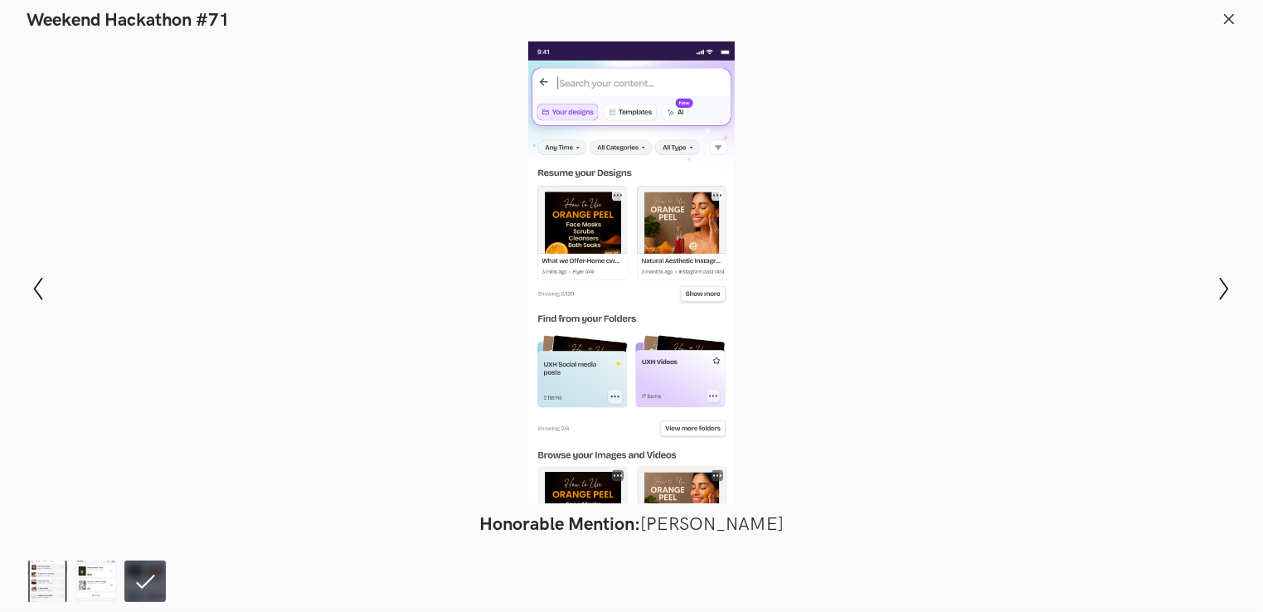
click at [1026, 221] on div at bounding box center [632, 272] width 1142 height 462
click at [1225, 16] on icon at bounding box center [1229, 19] width 15 height 15
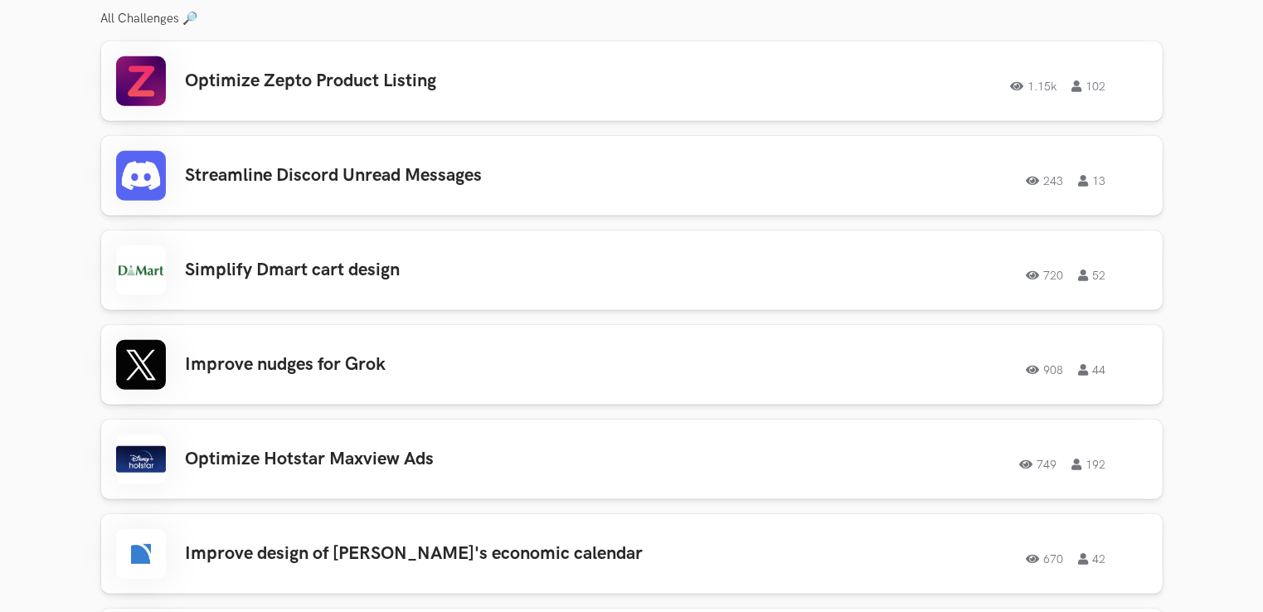
scroll to position [1410, 0]
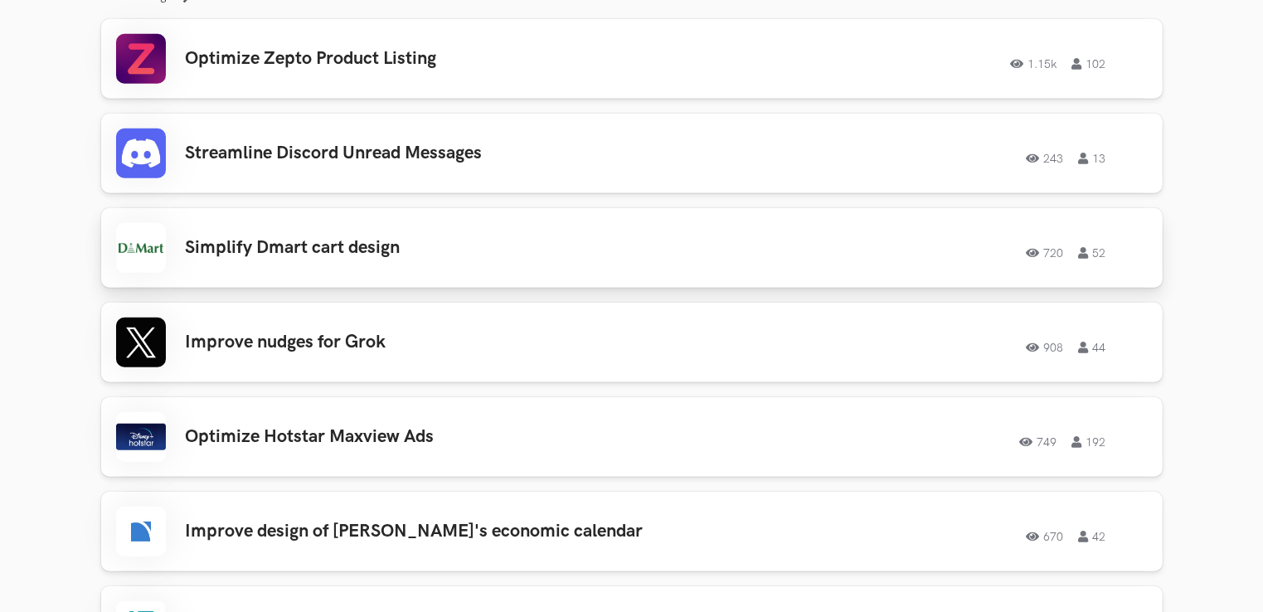
click at [531, 253] on h3 "Simplify Dmart cart design" at bounding box center [421, 248] width 471 height 22
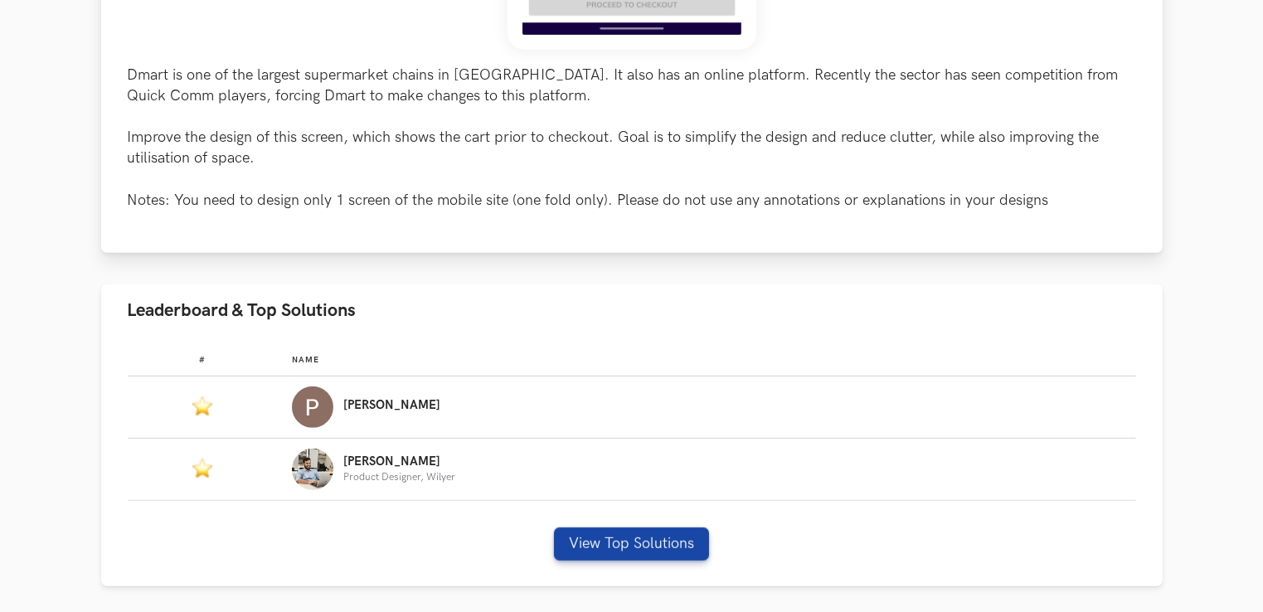
scroll to position [747, 0]
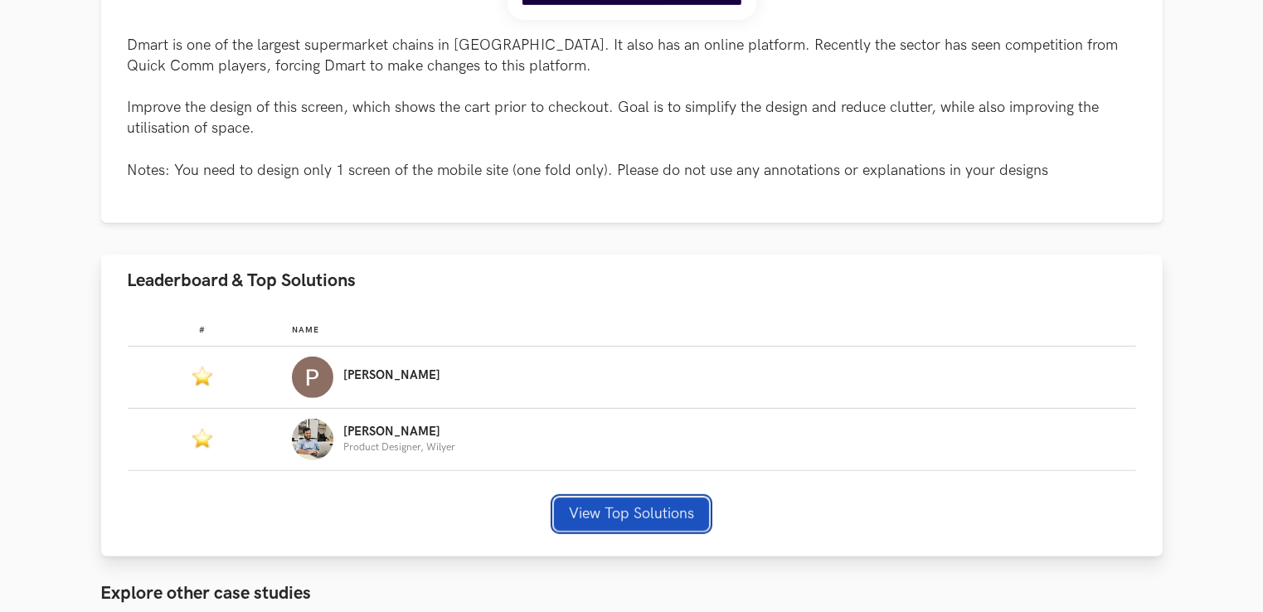
click at [663, 515] on button "View Top Solutions" at bounding box center [631, 514] width 155 height 33
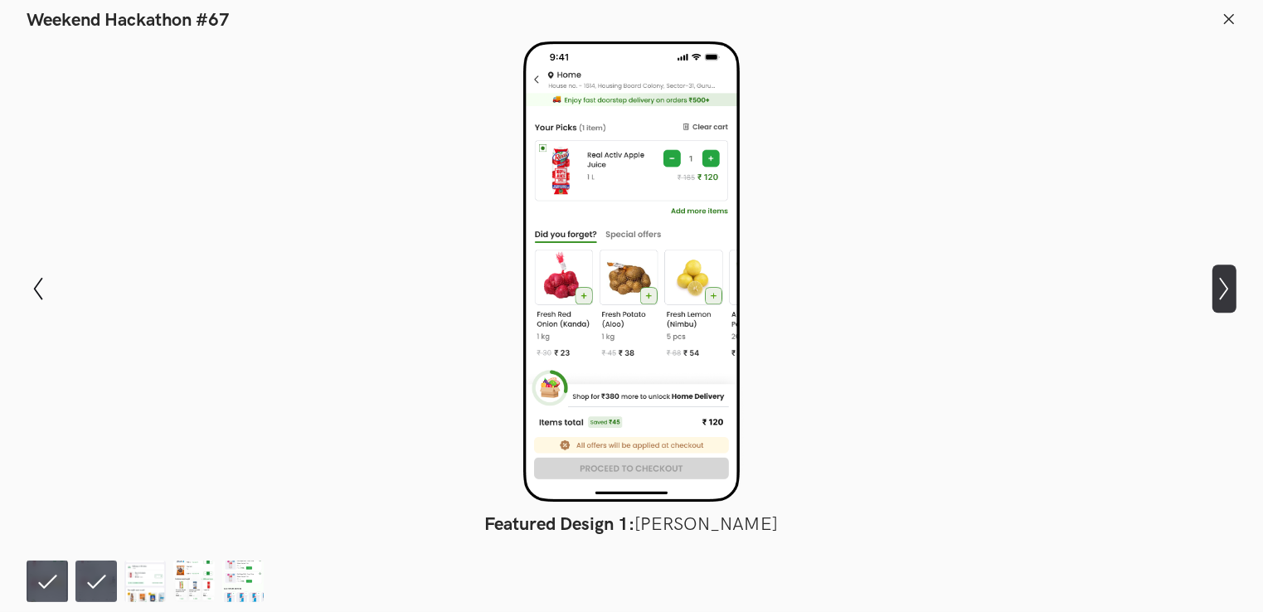
click at [1223, 286] on icon "Show next slide" at bounding box center [1225, 289] width 24 height 24
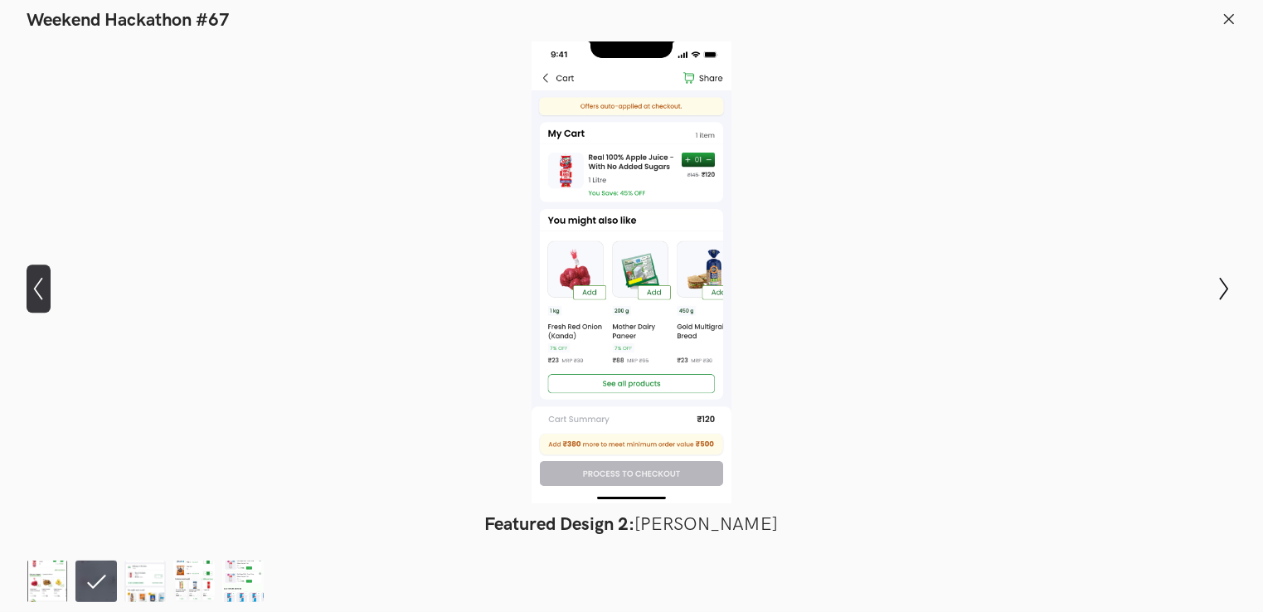
click at [41, 285] on icon "Show previous slide" at bounding box center [39, 289] width 24 height 24
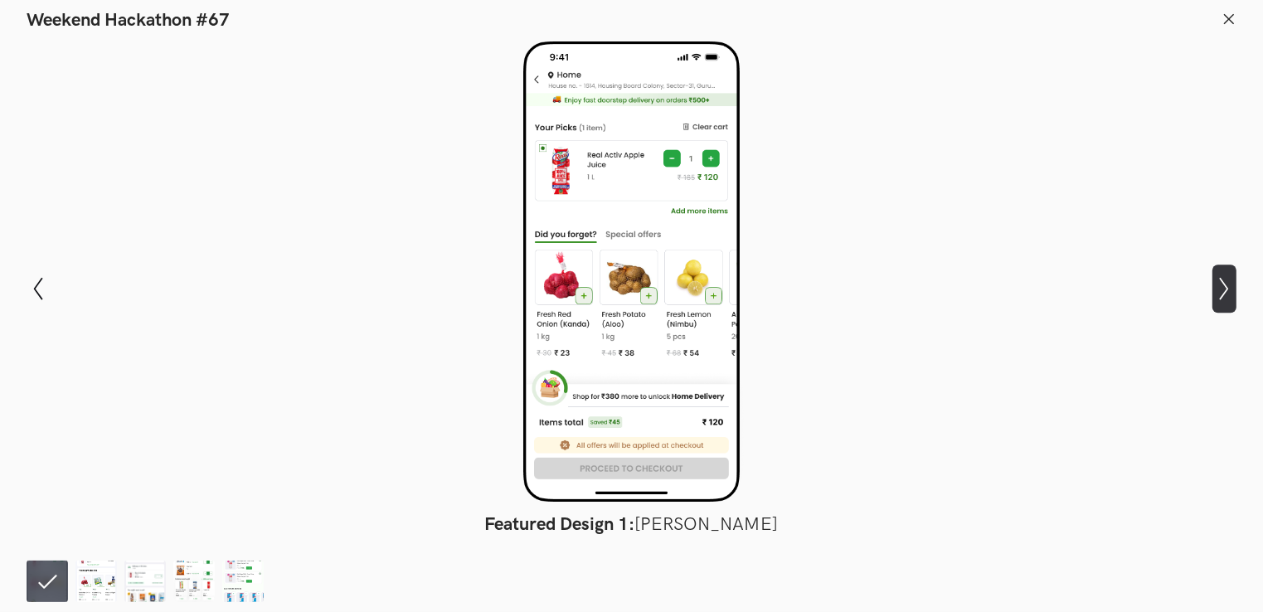
click at [1223, 284] on icon "Show next slide" at bounding box center [1225, 289] width 24 height 24
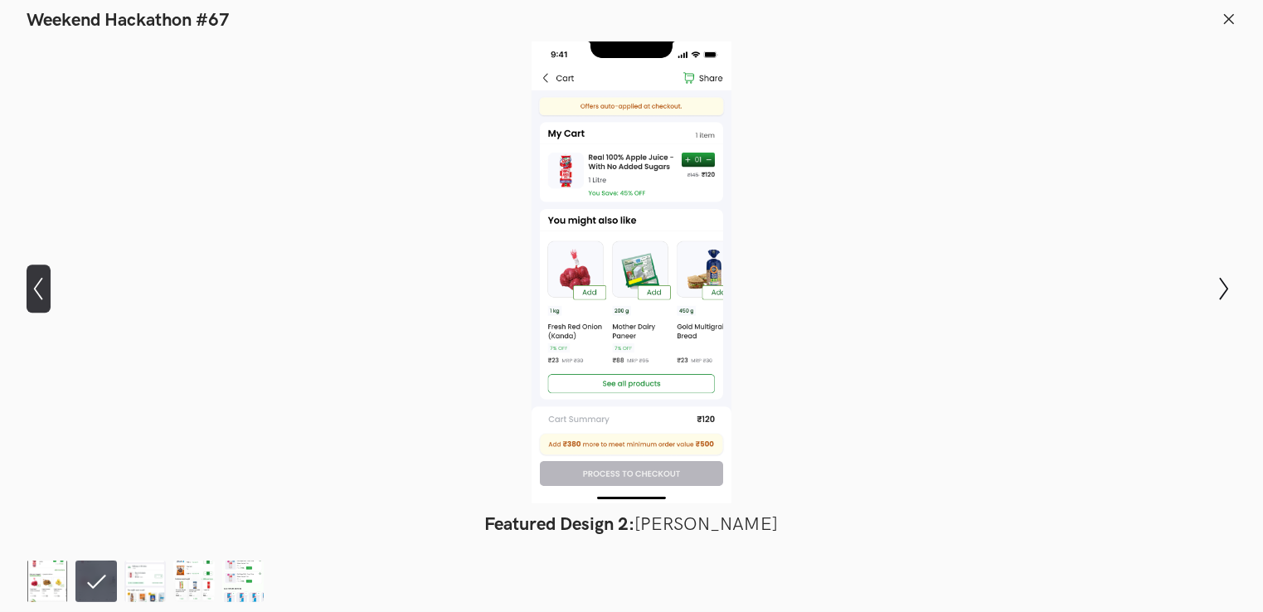
click at [36, 294] on icon "Show previous slide" at bounding box center [39, 289] width 24 height 24
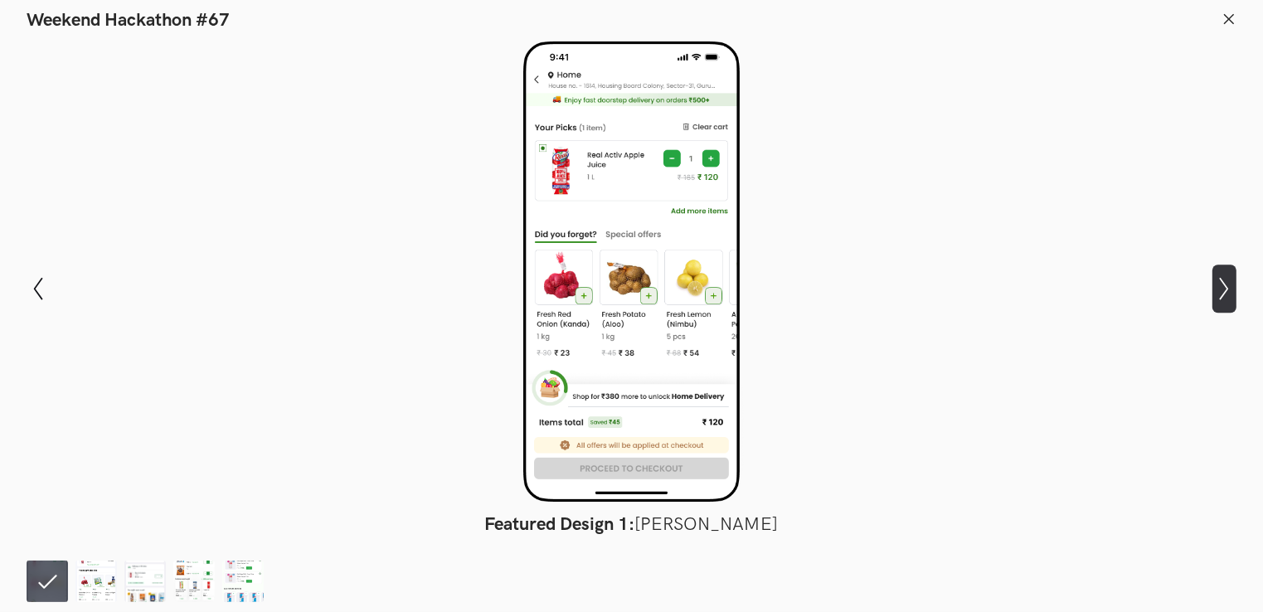
click at [1228, 291] on icon "Show next slide" at bounding box center [1225, 289] width 24 height 24
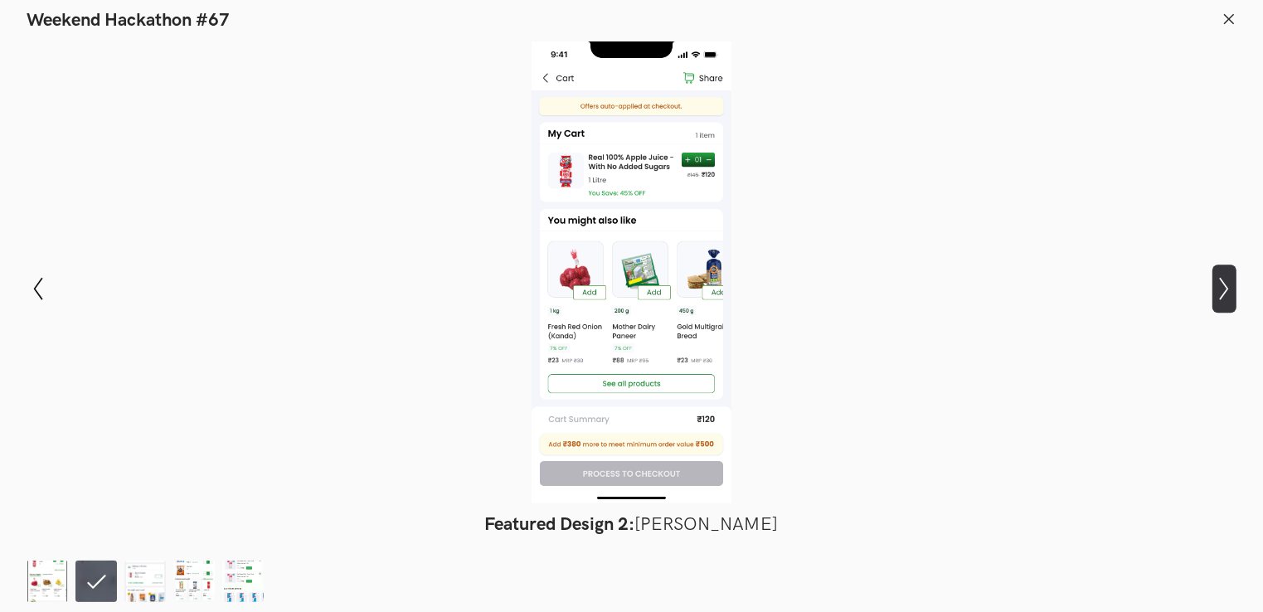
click at [1228, 291] on icon at bounding box center [1224, 288] width 9 height 23
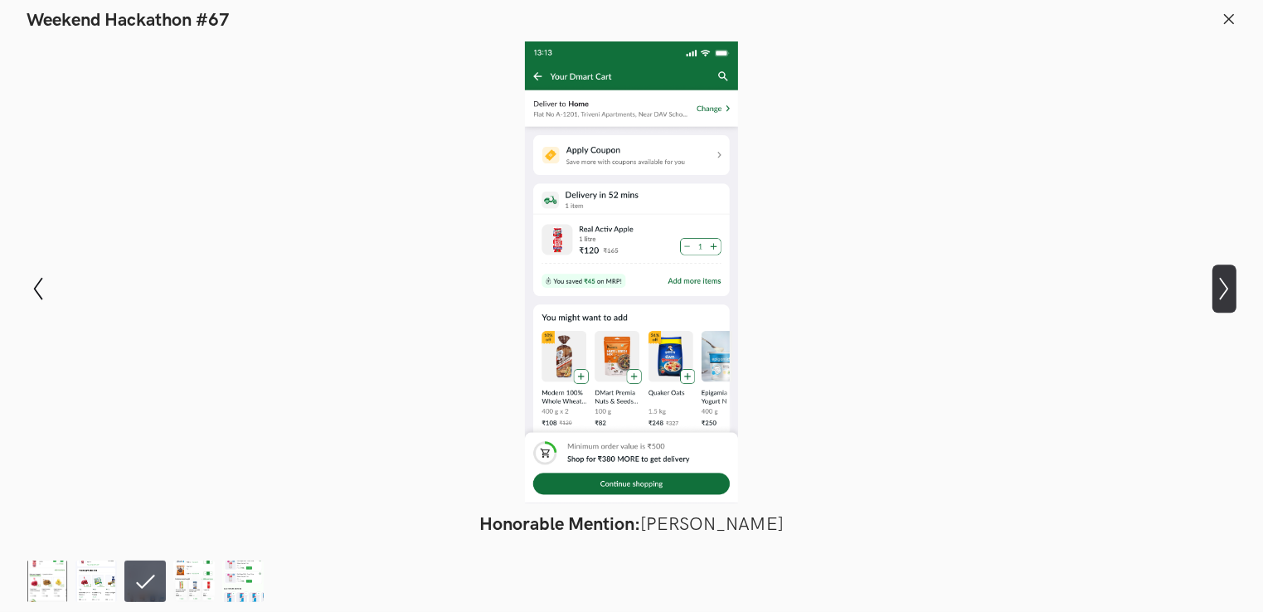
click at [1228, 291] on icon at bounding box center [1224, 288] width 9 height 23
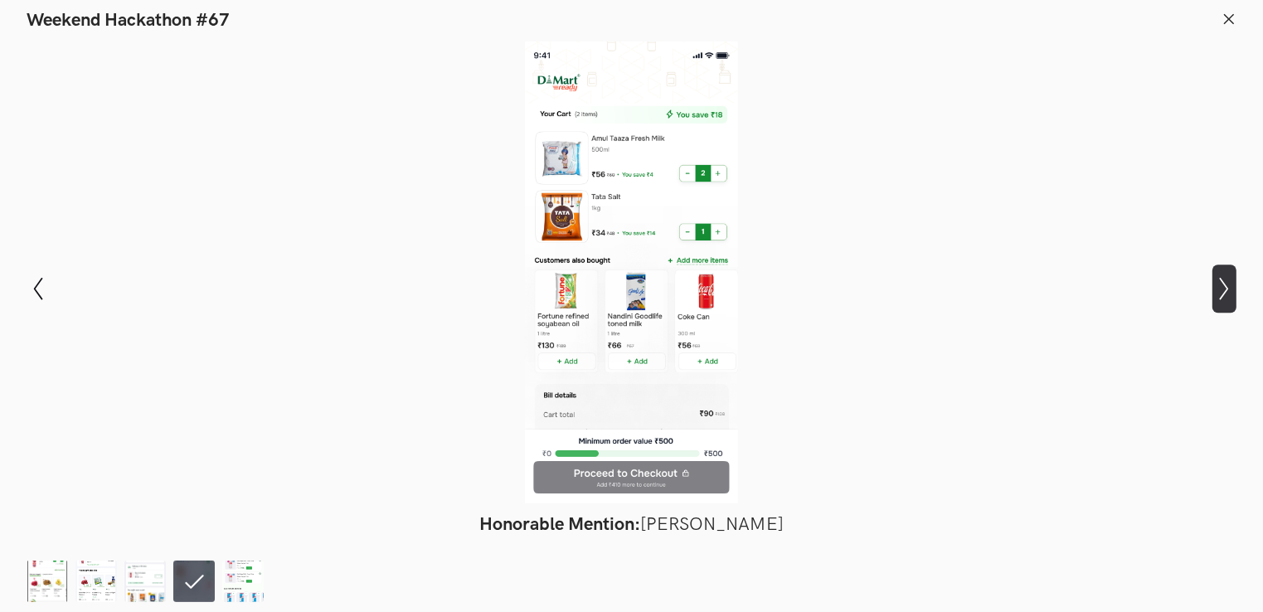
click at [1225, 275] on button "Show next slide" at bounding box center [1225, 289] width 24 height 48
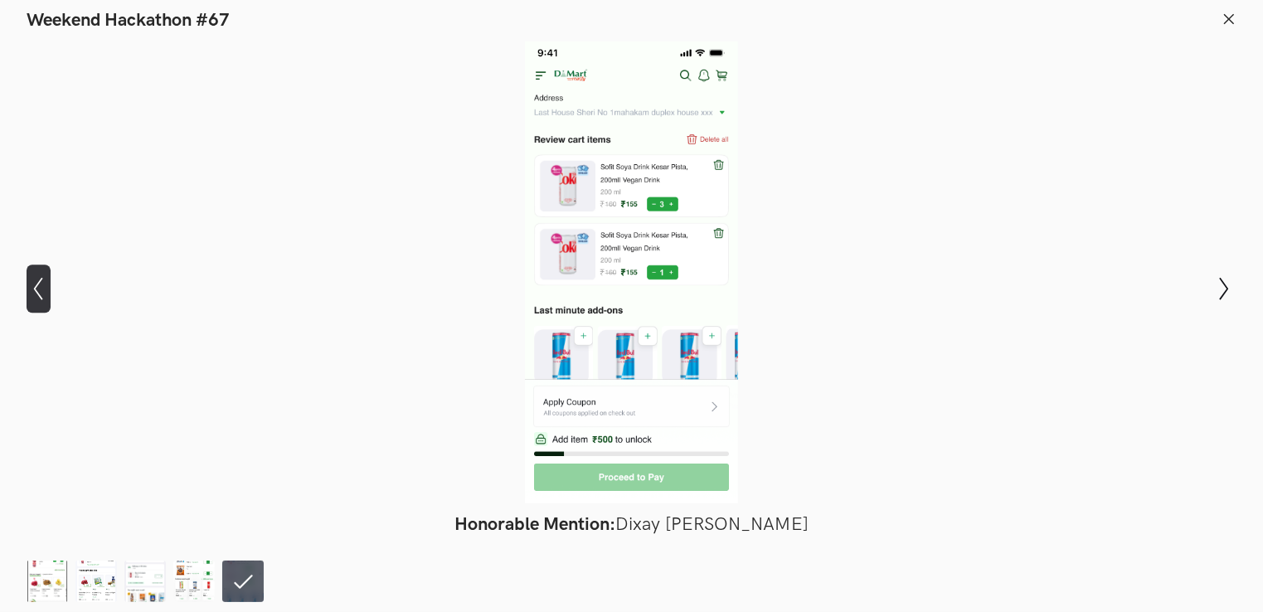
click at [37, 280] on icon "Show previous slide" at bounding box center [39, 289] width 24 height 24
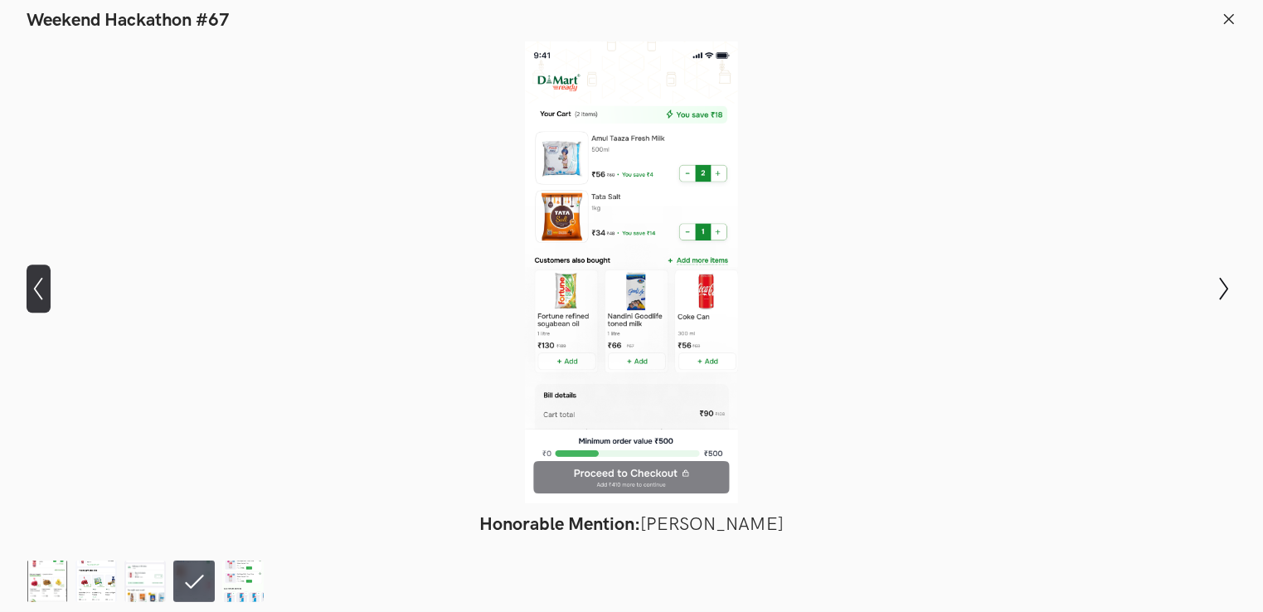
click at [37, 280] on icon "Show previous slide" at bounding box center [39, 289] width 24 height 24
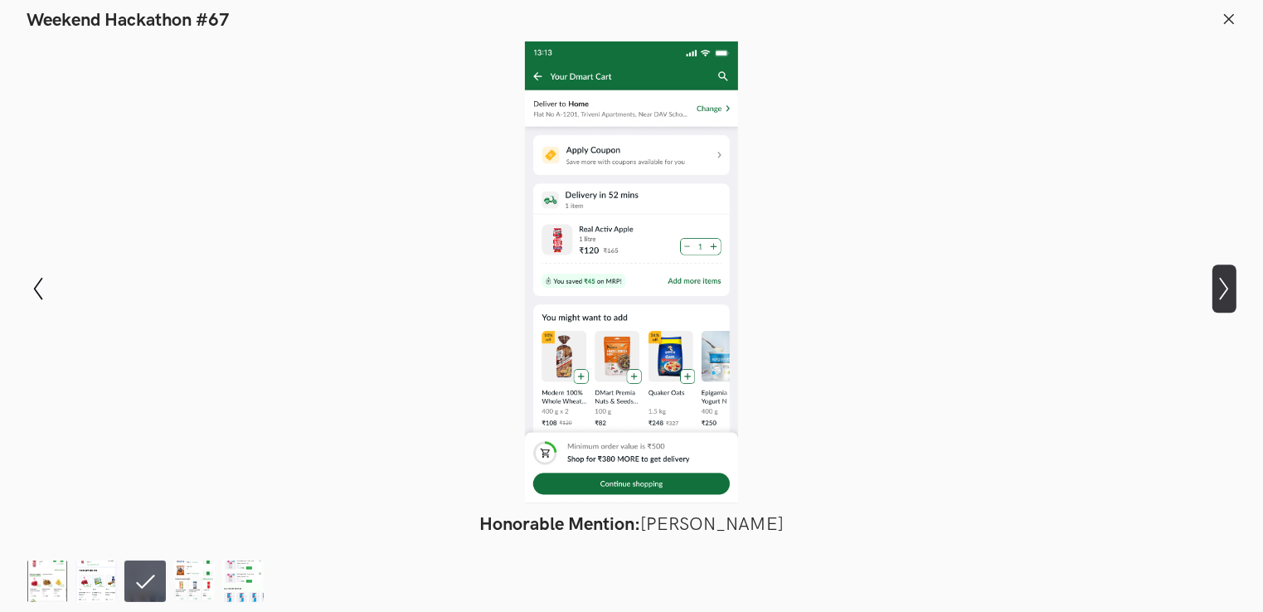
click at [1218, 279] on icon "Show next slide" at bounding box center [1225, 289] width 24 height 24
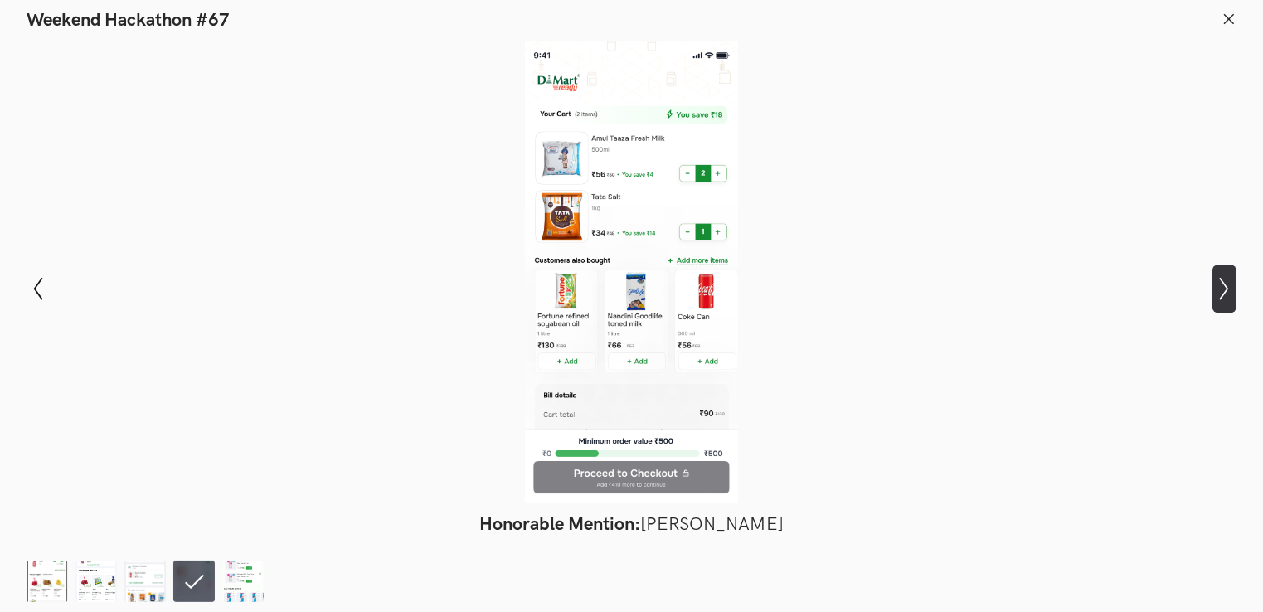
click at [1218, 279] on icon "Show next slide" at bounding box center [1225, 289] width 24 height 24
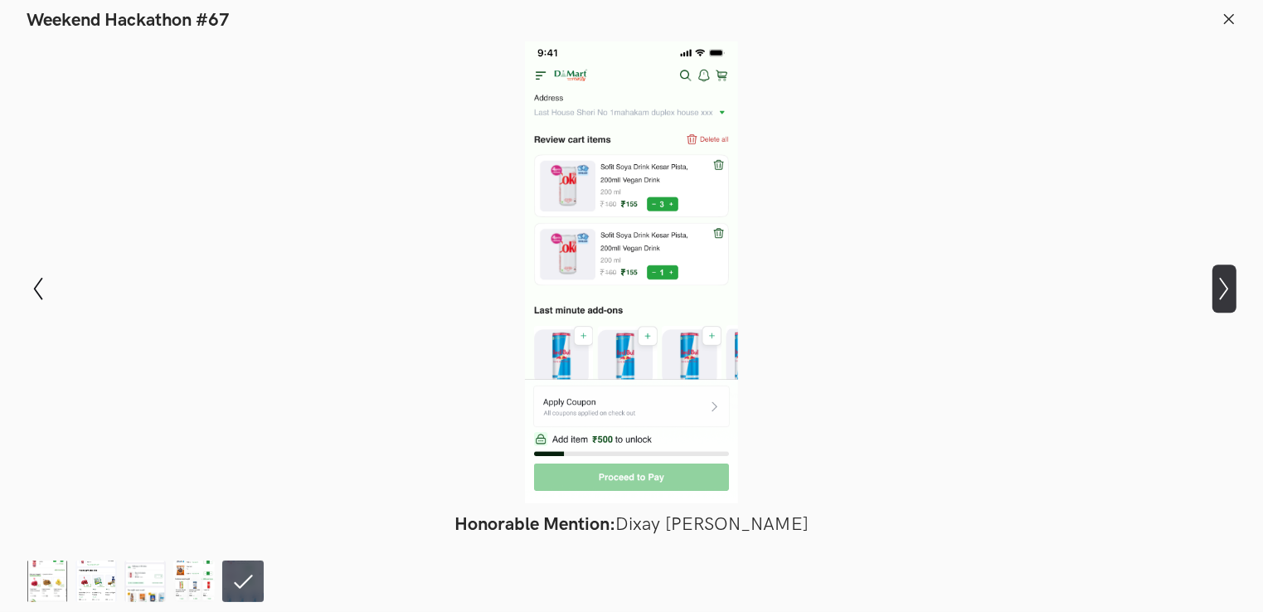
click at [1218, 279] on icon "Show next slide" at bounding box center [1225, 289] width 24 height 24
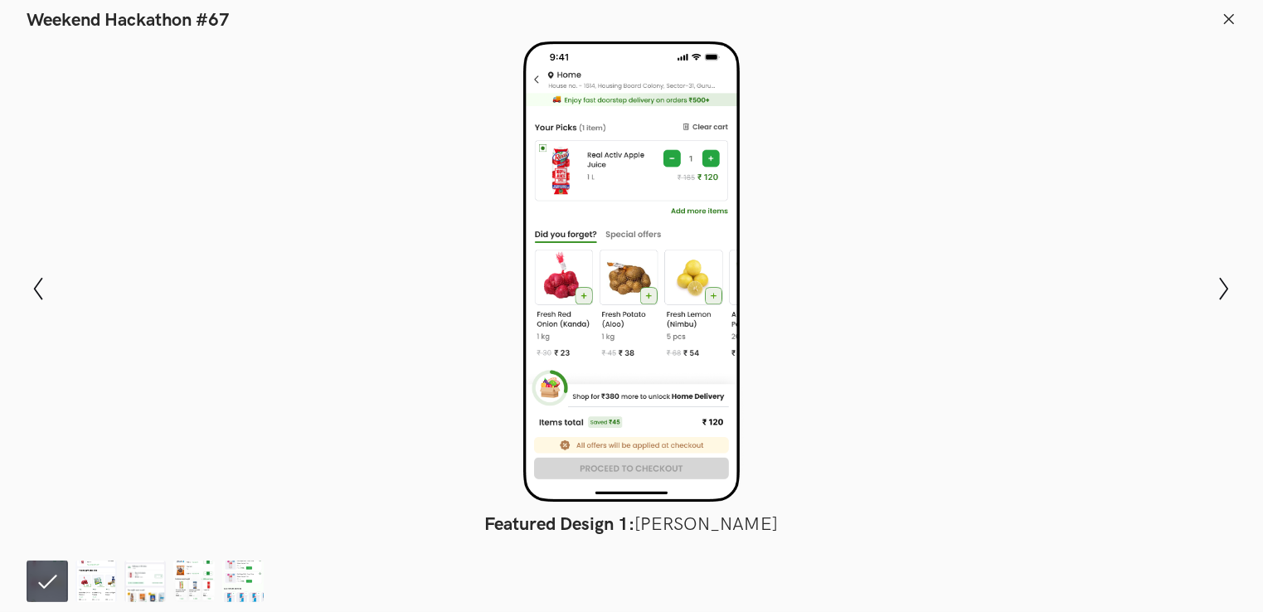
click at [1006, 224] on div at bounding box center [632, 272] width 1142 height 462
click at [1228, 18] on icon at bounding box center [1229, 19] width 15 height 15
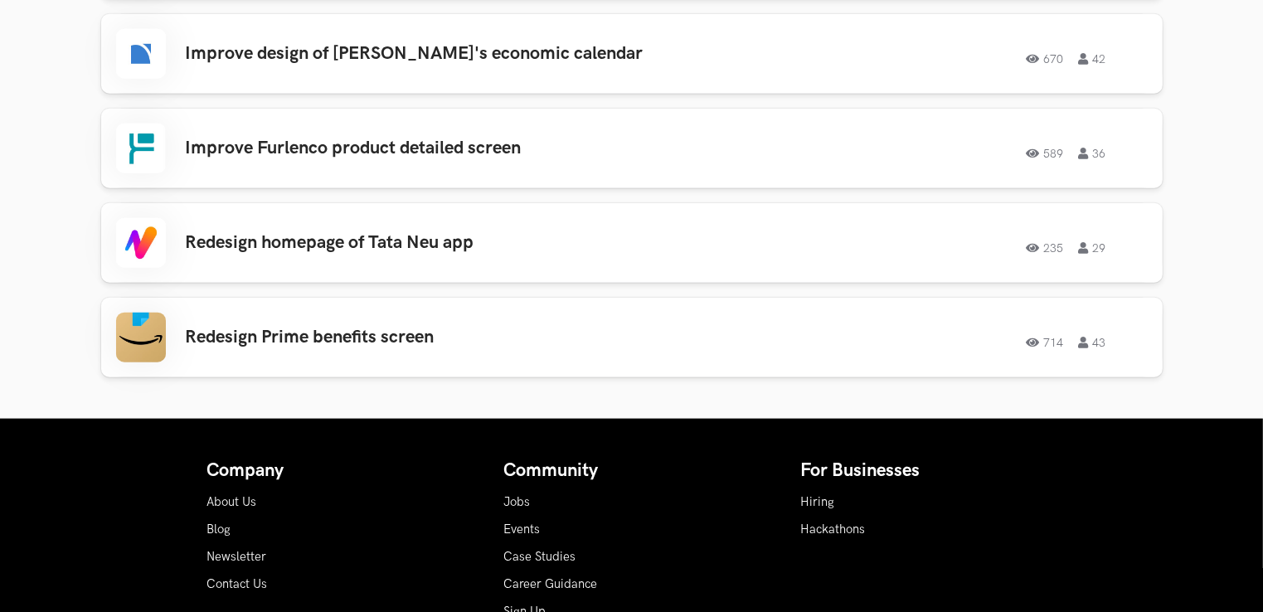
scroll to position [1991, 0]
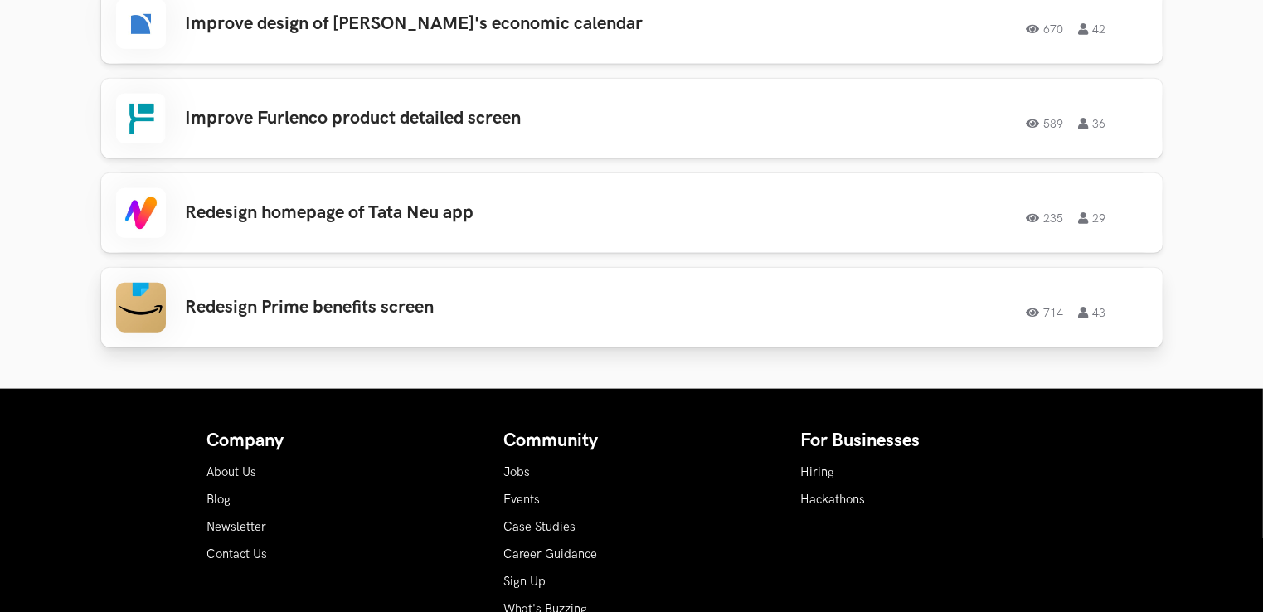
click at [499, 317] on h3 "Redesign Prime benefits screen" at bounding box center [421, 308] width 471 height 22
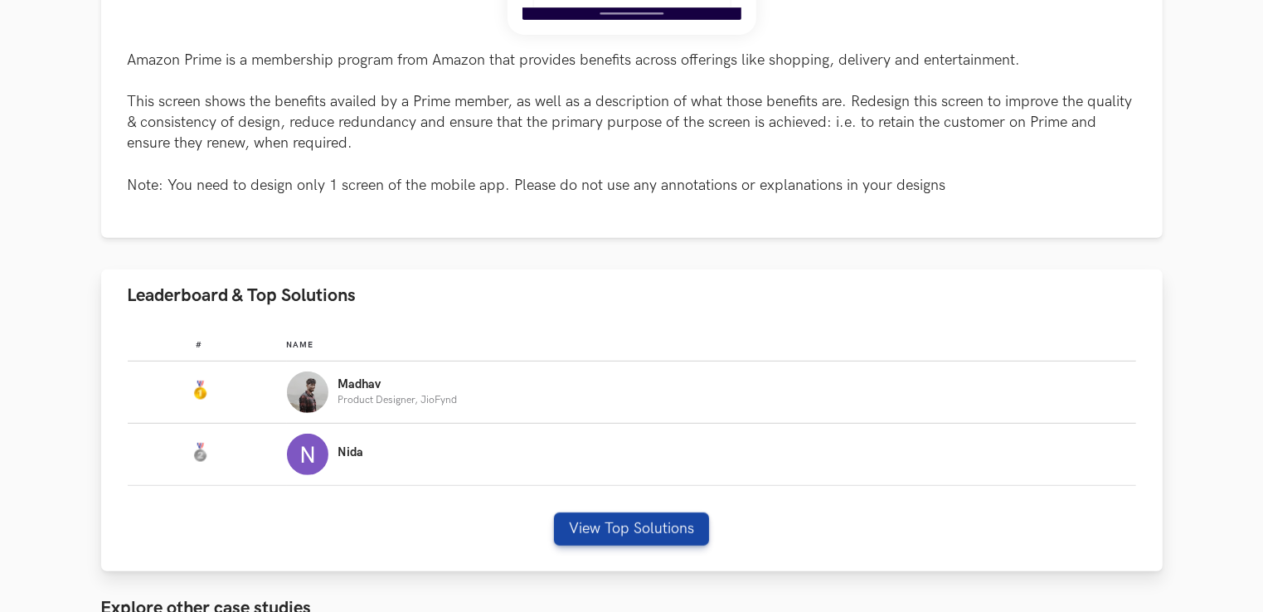
scroll to position [829, 0]
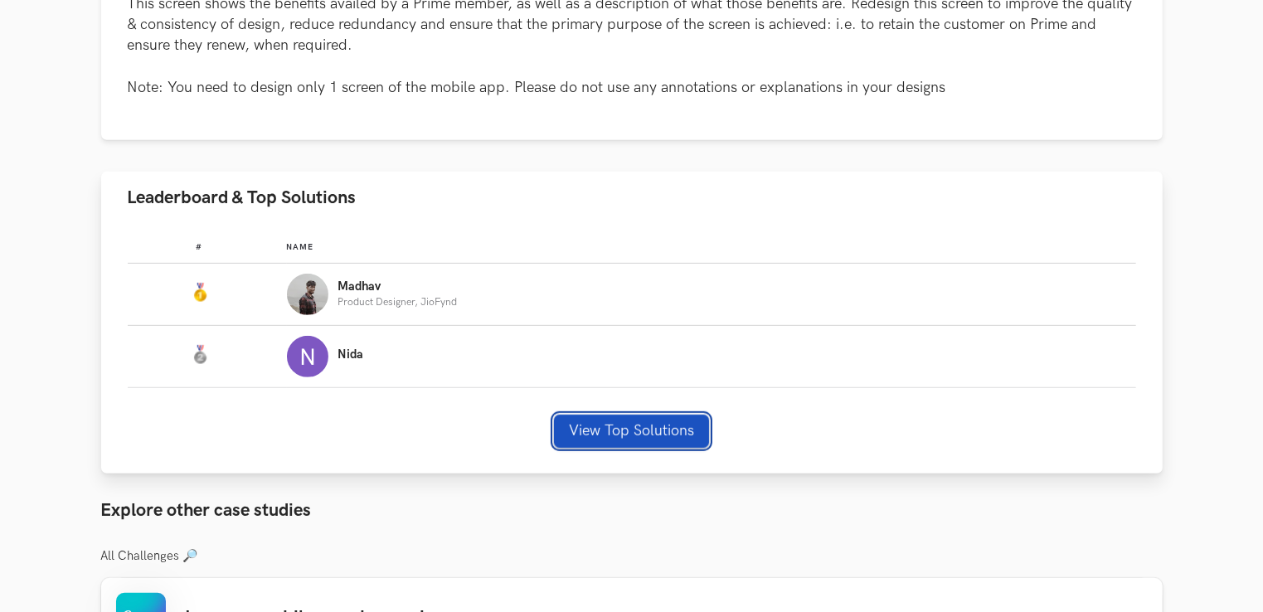
click at [606, 422] on button "View Top Solutions" at bounding box center [631, 431] width 155 height 33
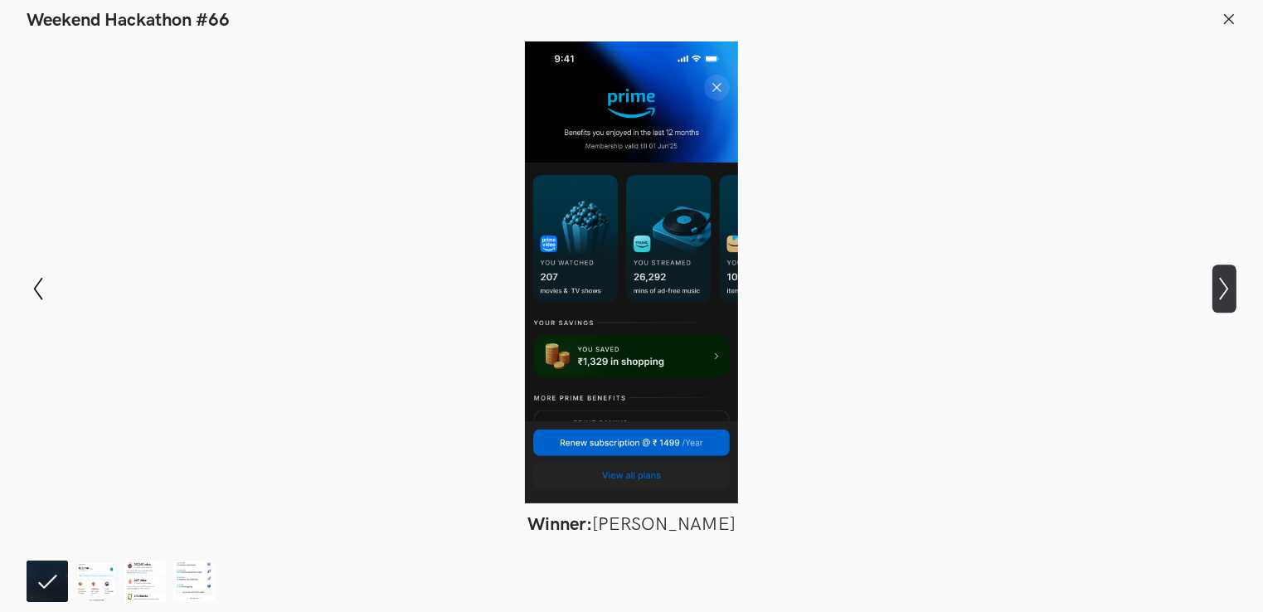
click at [1225, 284] on icon "Show next slide" at bounding box center [1225, 289] width 24 height 24
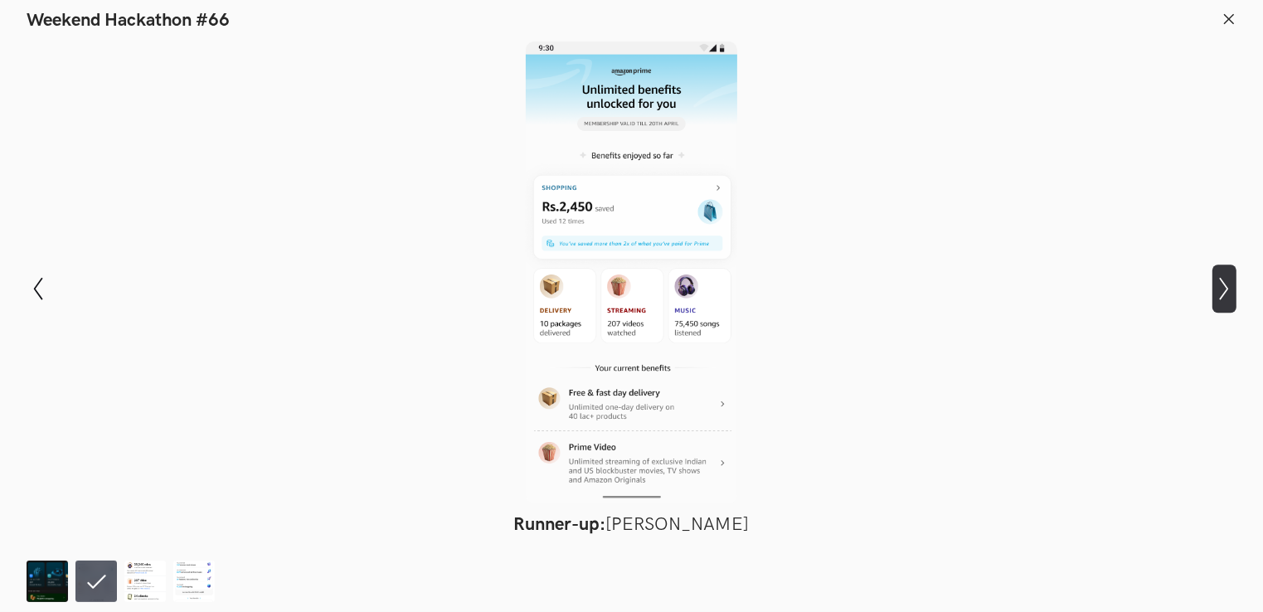
click at [1223, 280] on icon "Show next slide" at bounding box center [1225, 289] width 24 height 24
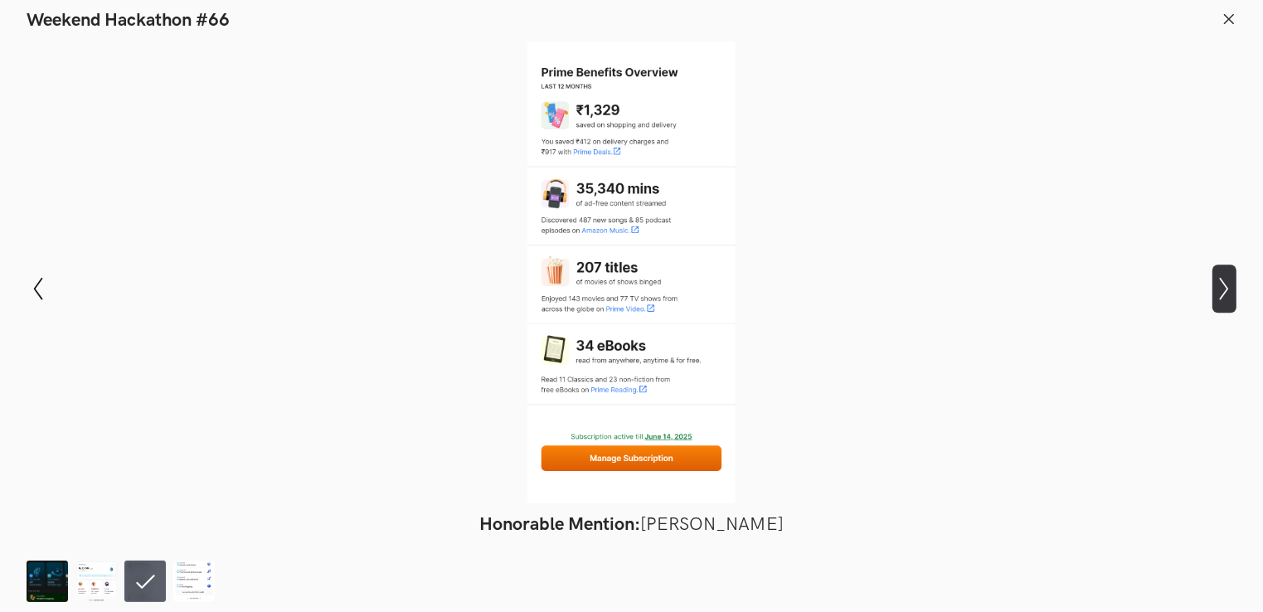
click at [1223, 280] on icon "Show next slide" at bounding box center [1225, 289] width 24 height 24
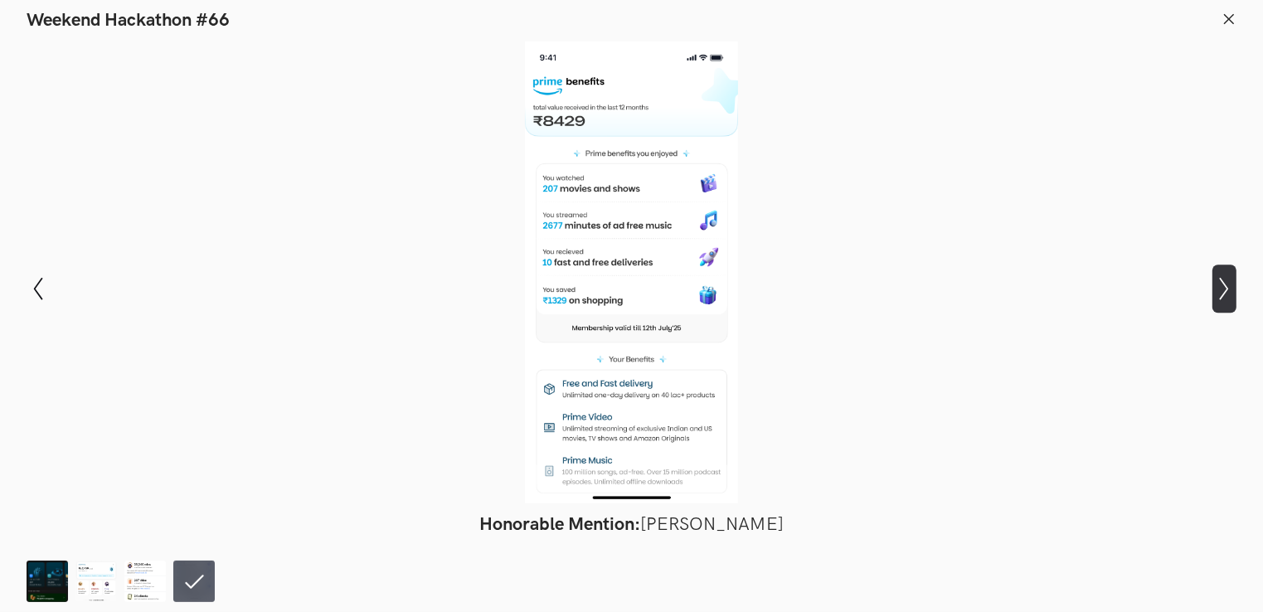
click at [1223, 280] on icon "Show next slide" at bounding box center [1225, 289] width 24 height 24
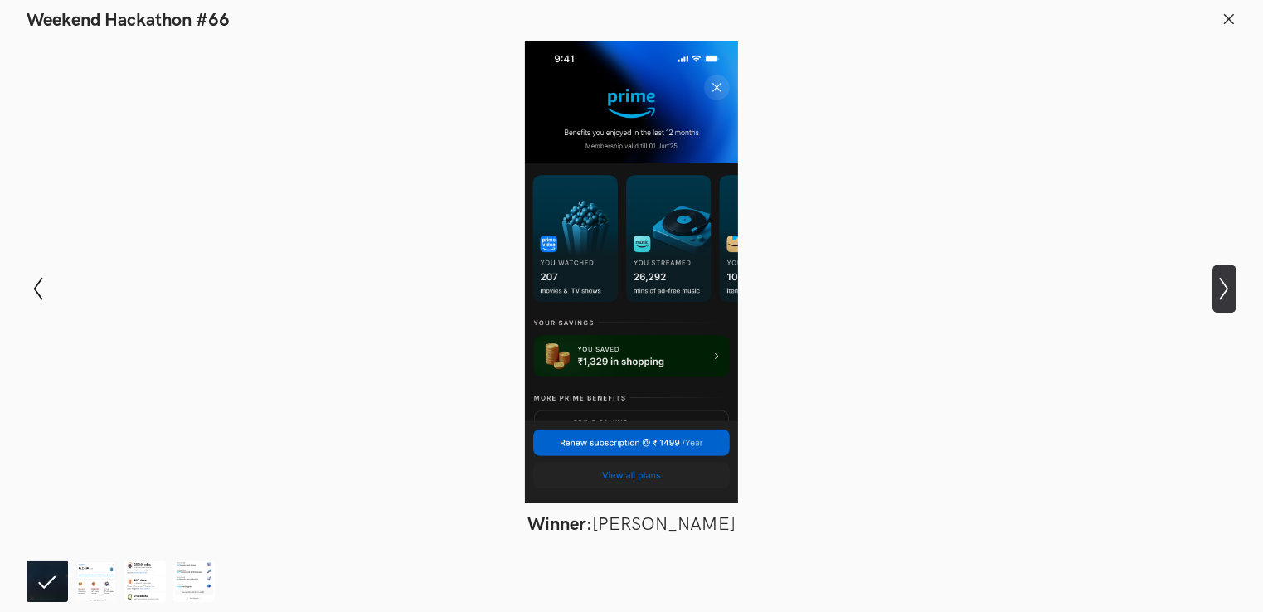
click at [1223, 280] on icon "Show next slide" at bounding box center [1225, 289] width 24 height 24
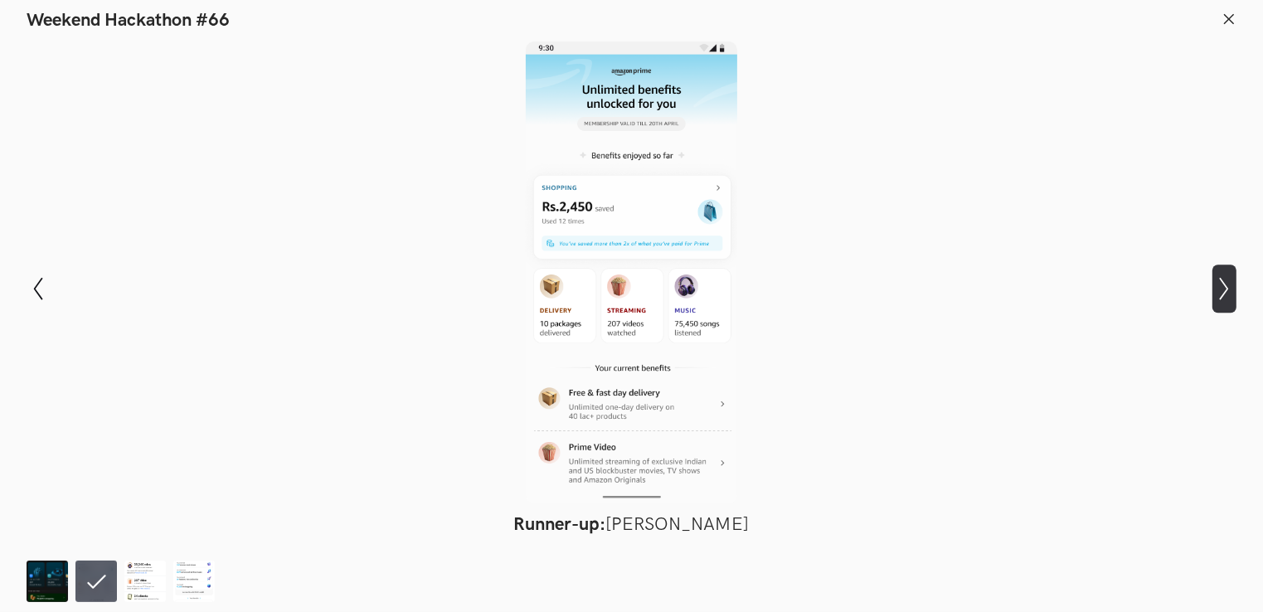
click at [1223, 278] on icon "Show next slide" at bounding box center [1225, 289] width 24 height 24
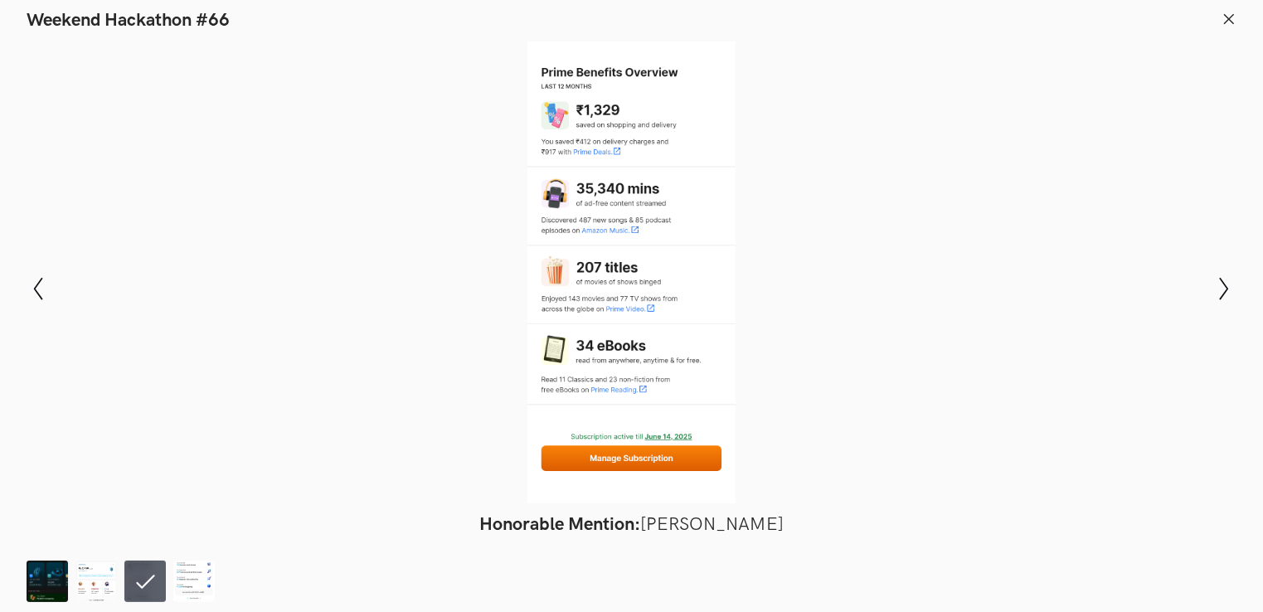
click at [1228, 9] on header "Weekend Hackathon #66" at bounding box center [631, 16] width 1263 height 32
click at [1225, 15] on line at bounding box center [1229, 18] width 9 height 9
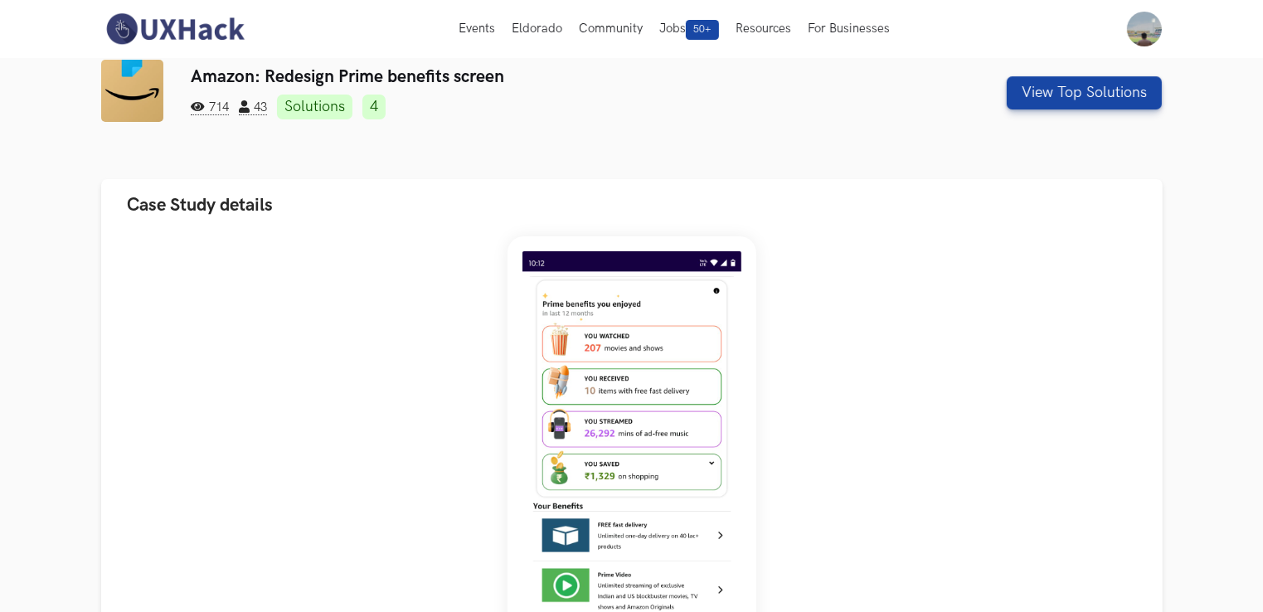
scroll to position [0, 0]
